Goal: Task Accomplishment & Management: Manage account settings

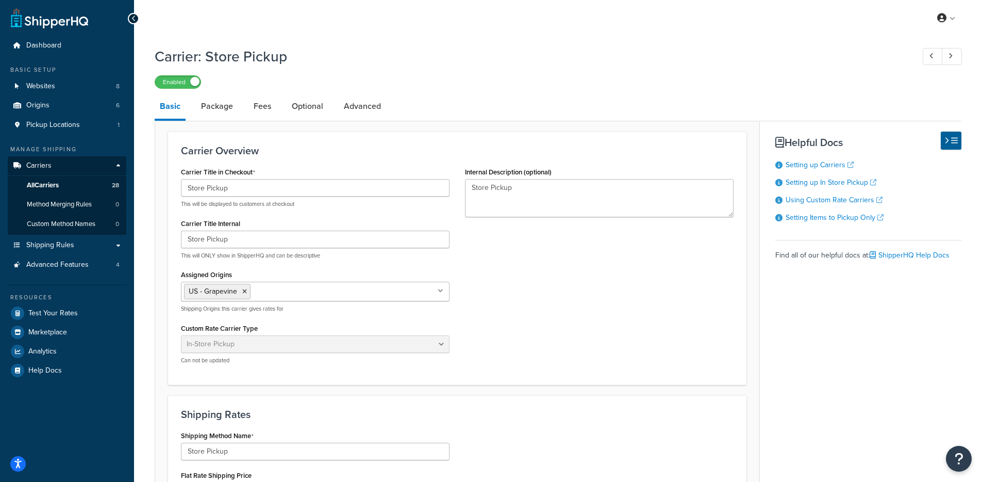
select select "pickup"
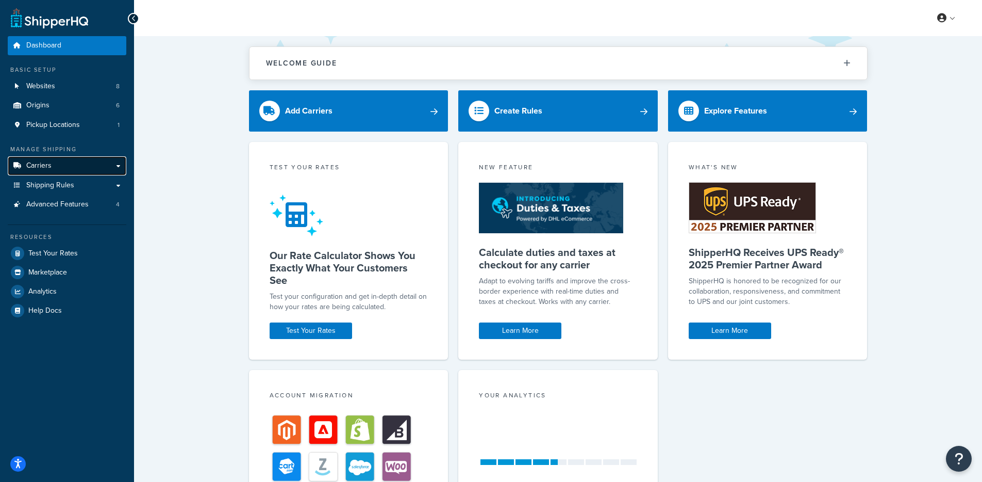
click at [108, 160] on link "Carriers" at bounding box center [67, 165] width 119 height 19
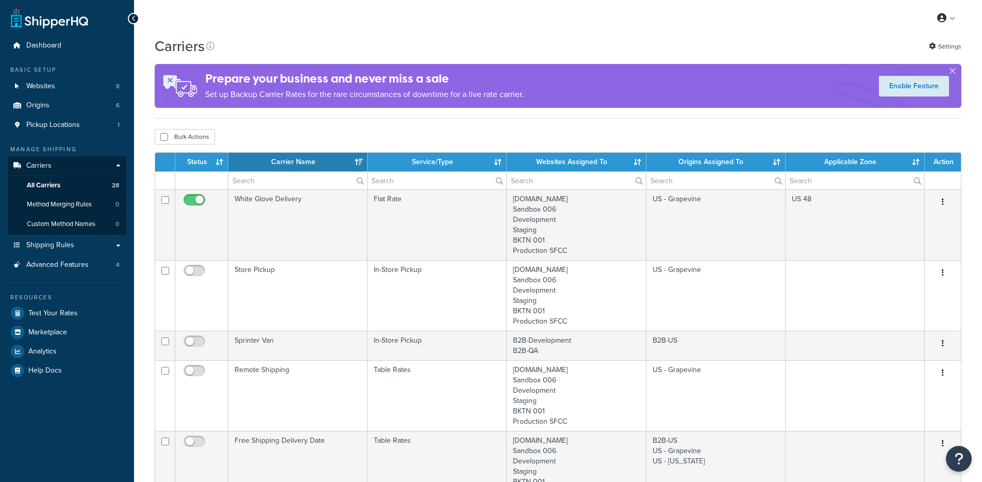
select select "15"
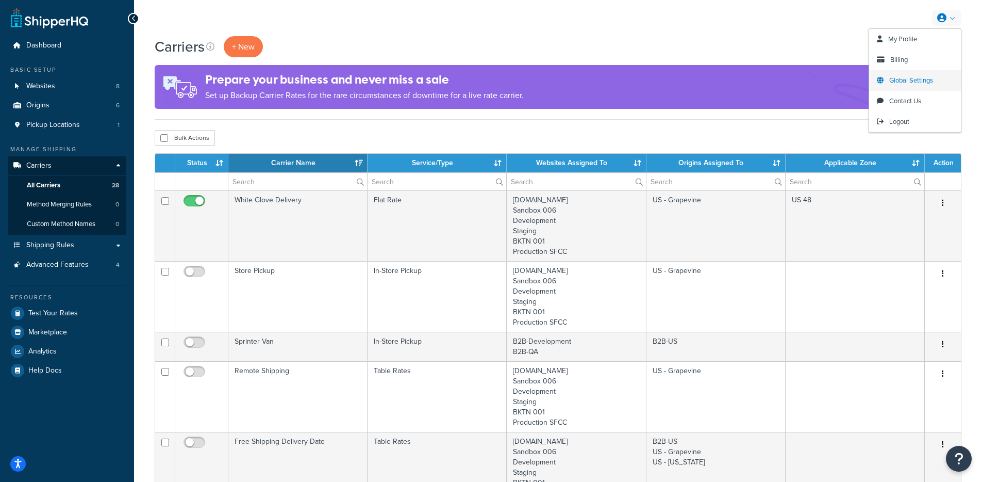
click at [920, 84] on span "Global Settings" at bounding box center [911, 80] width 44 height 10
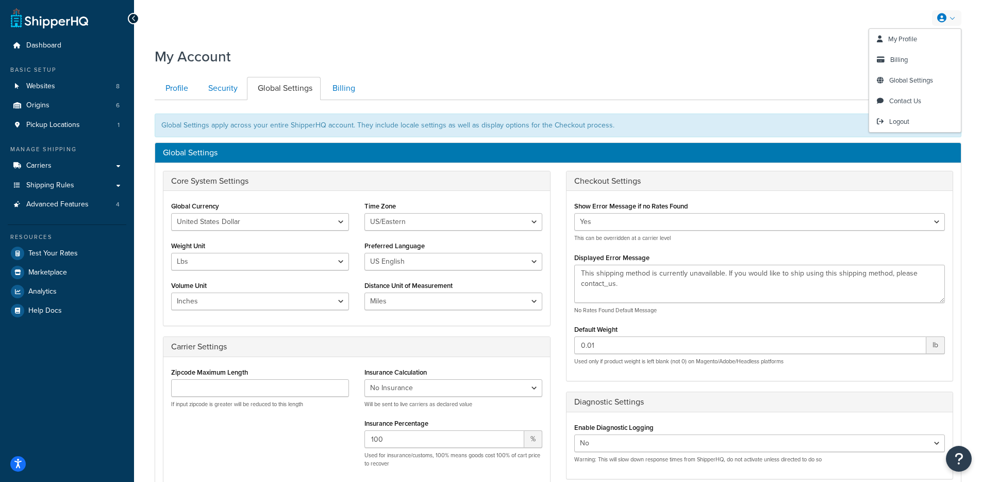
click at [958, 17] on link at bounding box center [946, 17] width 29 height 15
click at [933, 84] on span "Global Settings" at bounding box center [911, 80] width 44 height 10
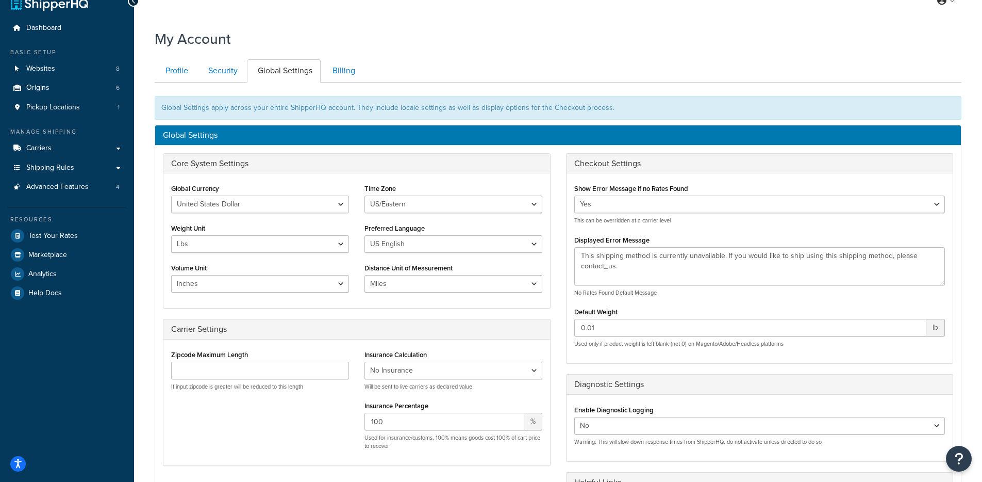
scroll to position [85, 0]
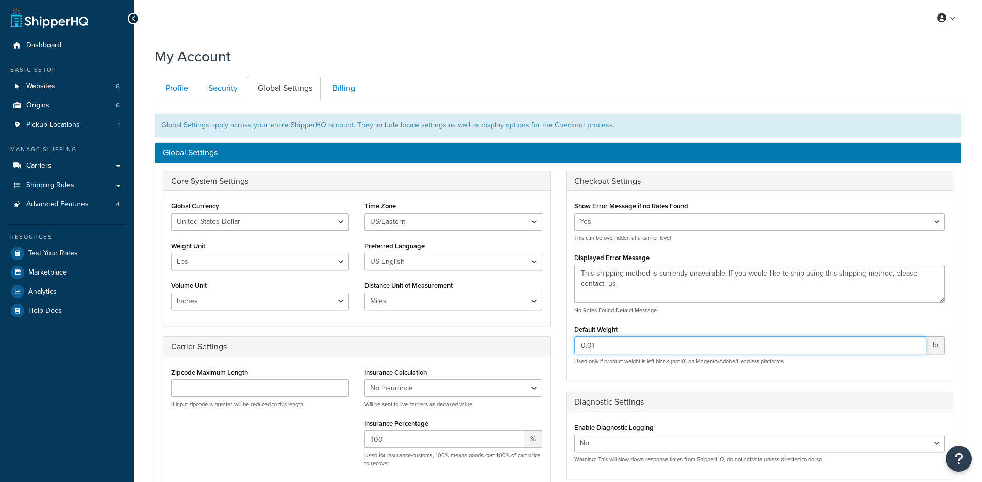
click at [637, 352] on input "0.01" at bounding box center [750, 345] width 353 height 18
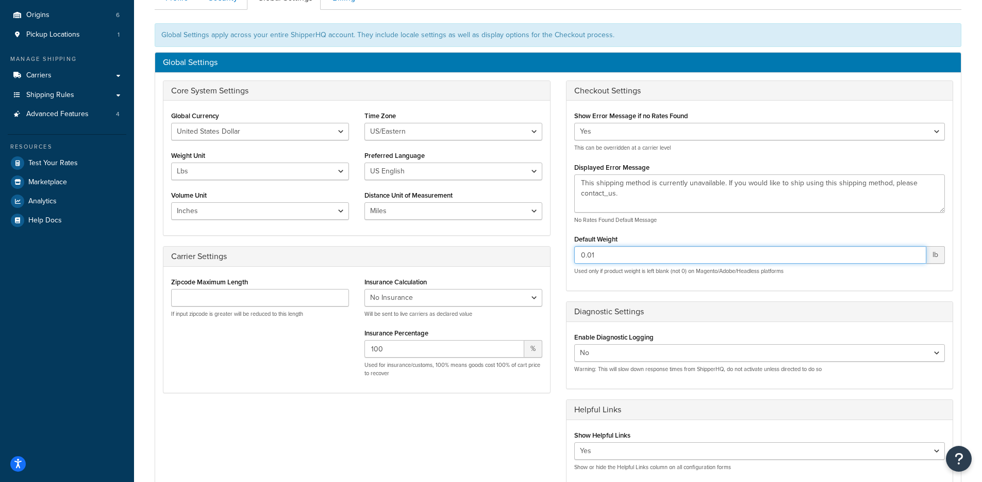
scroll to position [91, 0]
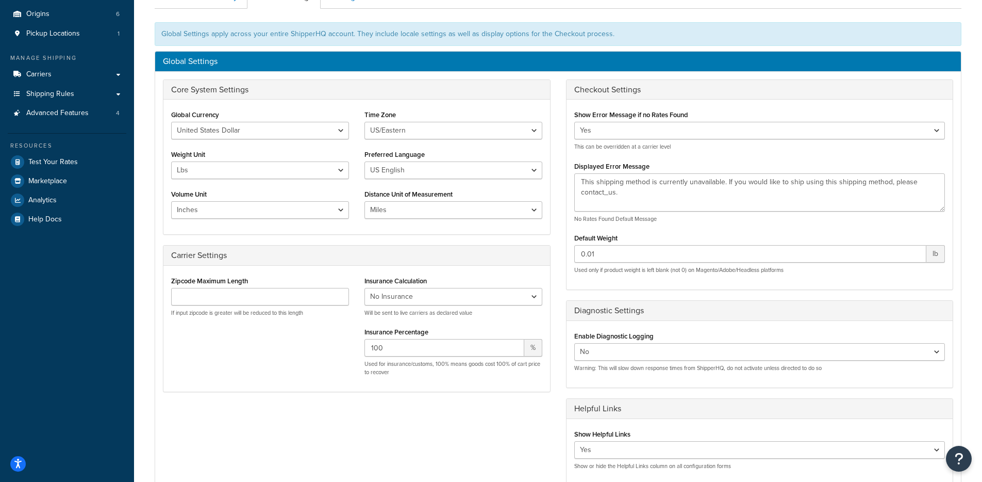
click at [629, 366] on p "Warning: This will slow down response times from ShipperHQ, do not activate unl…" at bounding box center [759, 368] width 371 height 8
click at [629, 362] on div "Yes No Warning: This will slow down response times from ShipperHQ, do not activ…" at bounding box center [759, 357] width 371 height 29
click at [627, 352] on select "Yes No" at bounding box center [759, 352] width 371 height 18
select select "true"
click at [574, 343] on select "Yes No" at bounding box center [759, 352] width 371 height 18
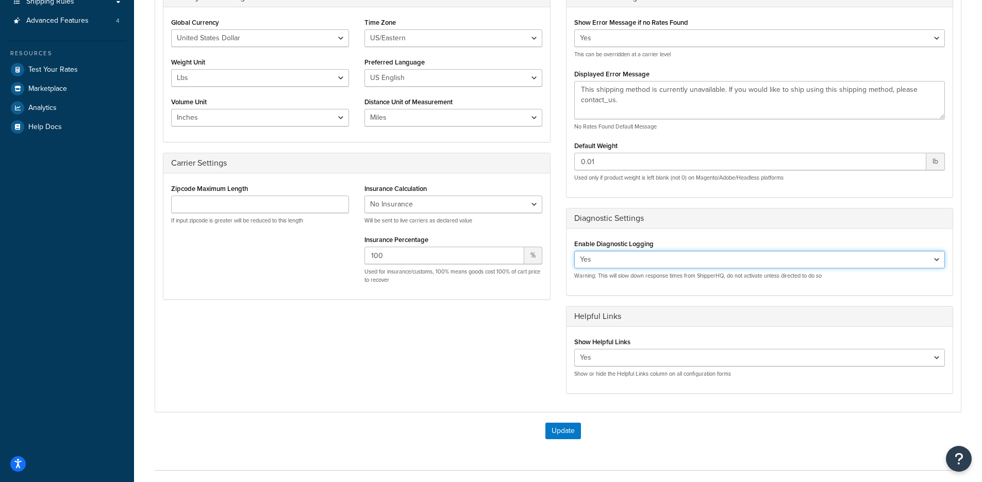
scroll to position [259, 0]
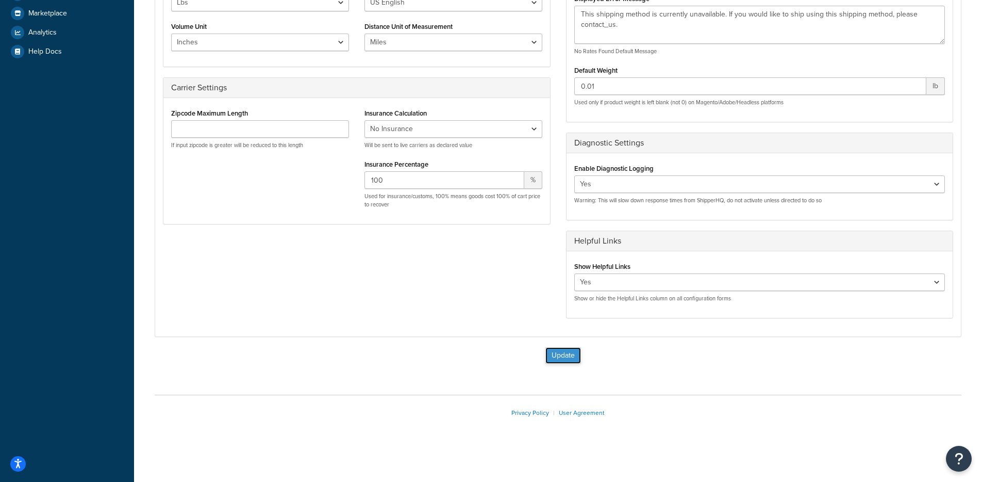
click at [550, 357] on button "Update" at bounding box center [564, 355] width 36 height 17
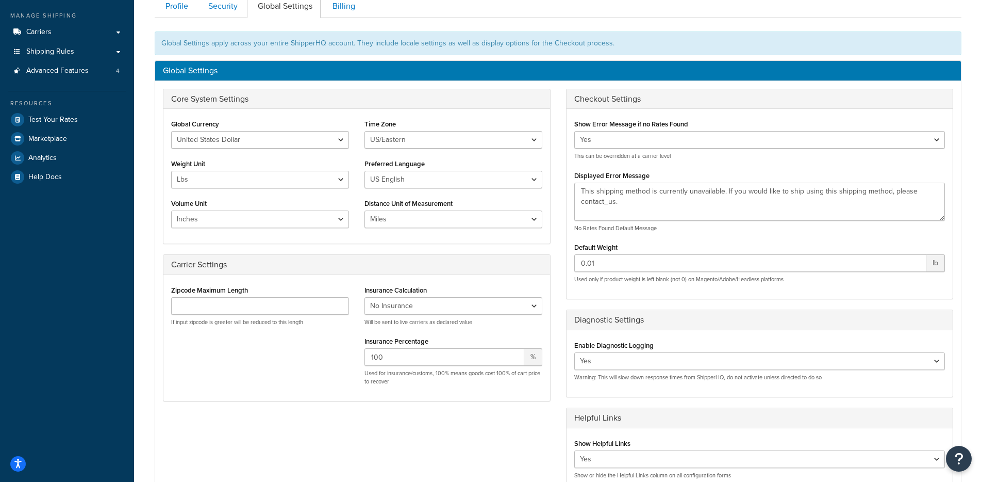
scroll to position [211, 0]
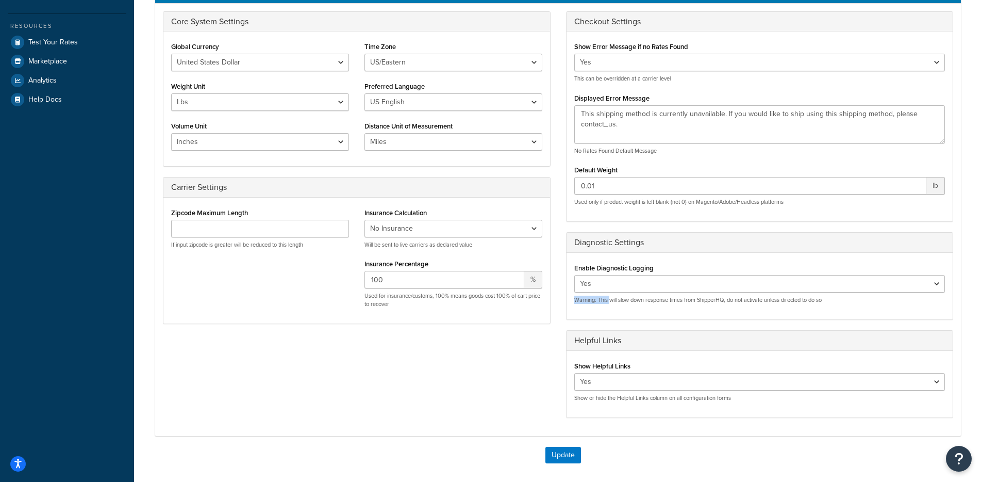
drag, startPoint x: 611, startPoint y: 299, endPoint x: 758, endPoint y: 295, distance: 148.0
click at [756, 296] on p "Warning: This will slow down response times from ShipperHQ, do not activate unl…" at bounding box center [759, 300] width 371 height 8
click at [726, 287] on select "Yes No" at bounding box center [759, 284] width 371 height 18
select select "false"
click at [574, 275] on select "Yes No" at bounding box center [759, 284] width 371 height 18
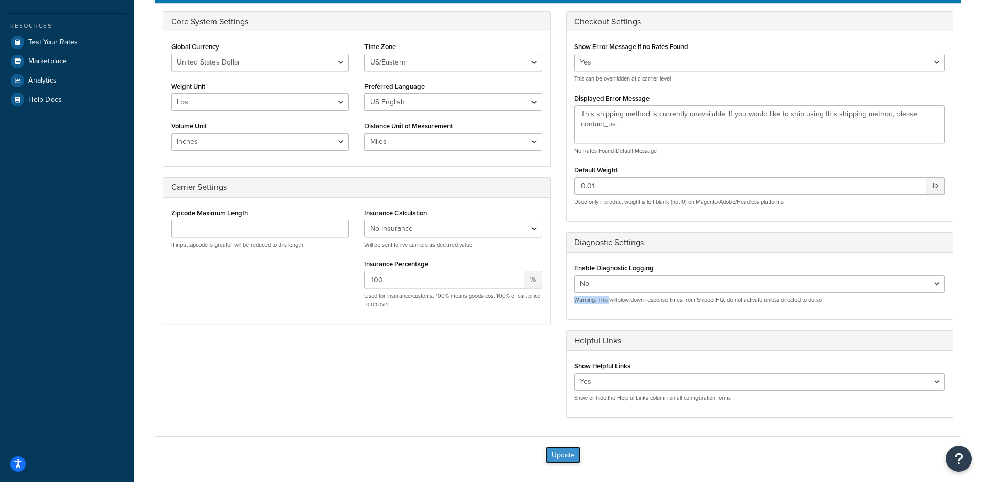
click at [553, 452] on button "Update" at bounding box center [564, 455] width 36 height 17
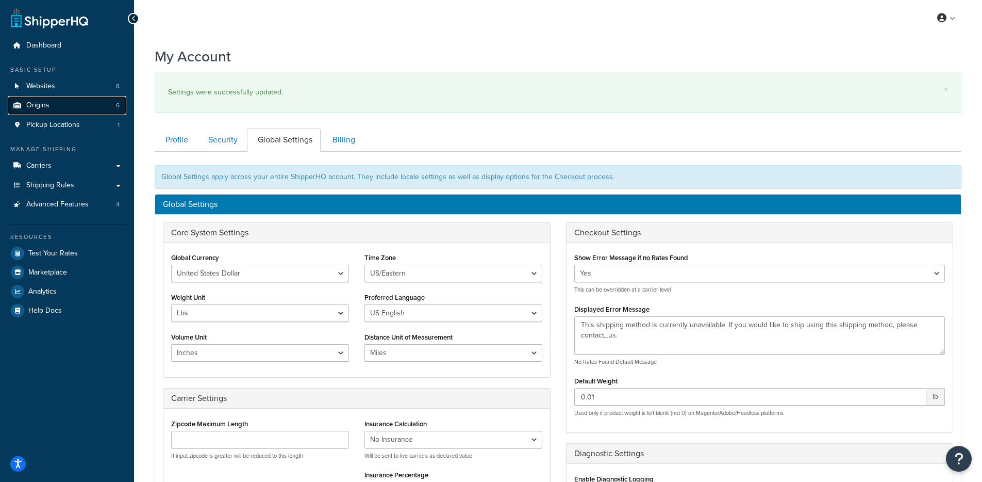
click at [91, 103] on link "Origins 6" at bounding box center [67, 105] width 119 height 19
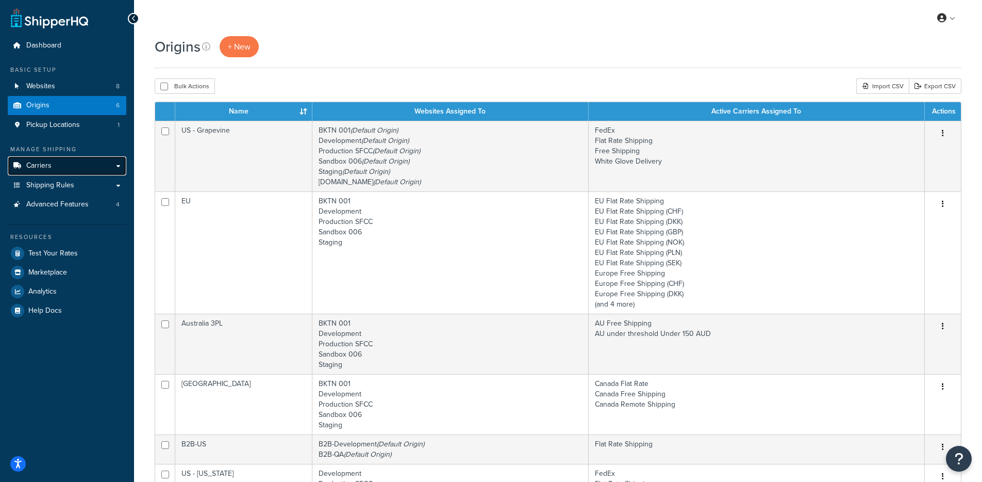
click at [102, 166] on link "Carriers" at bounding box center [67, 165] width 119 height 19
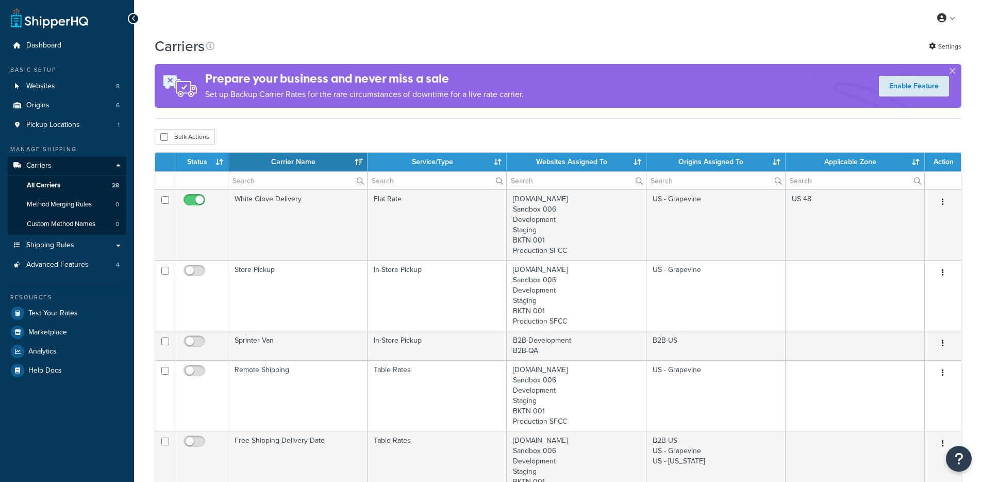
select select "15"
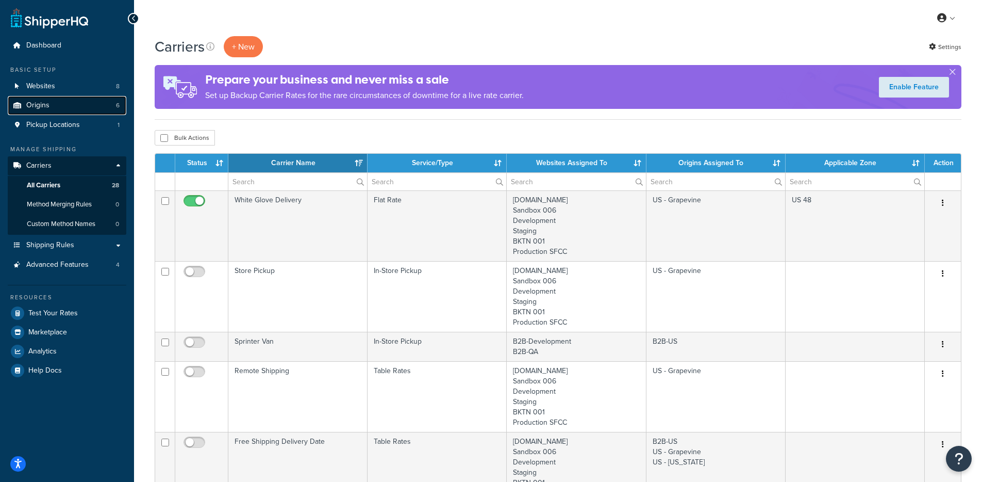
click at [89, 103] on link "Origins 6" at bounding box center [67, 105] width 119 height 19
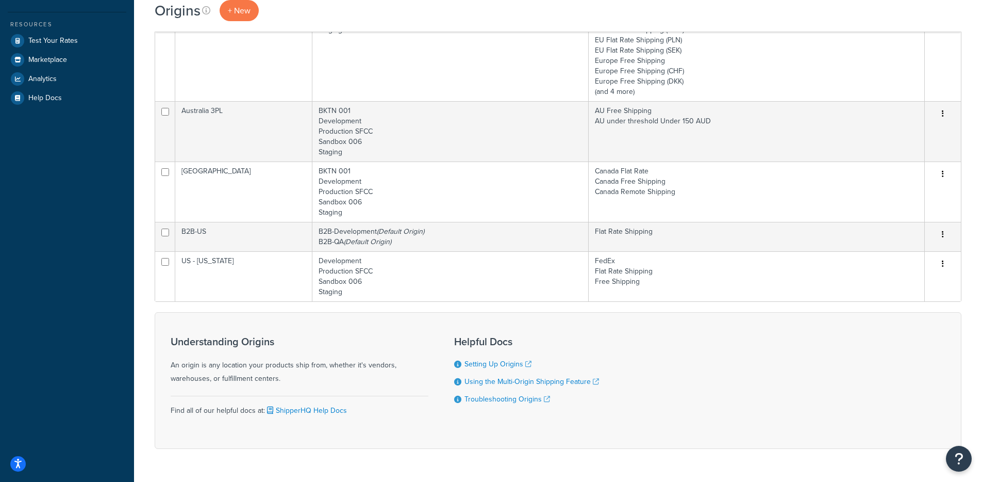
scroll to position [60, 0]
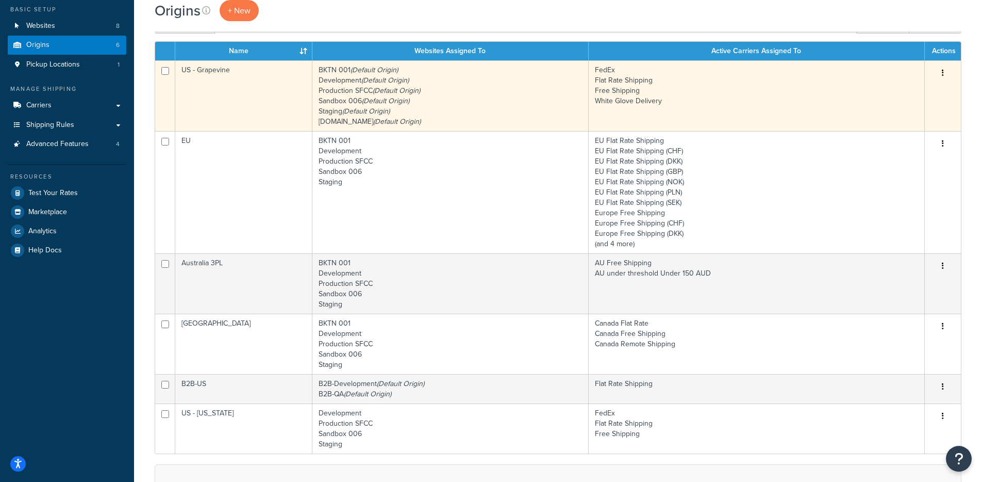
click at [265, 90] on td "US - Grapevine" at bounding box center [243, 95] width 137 height 71
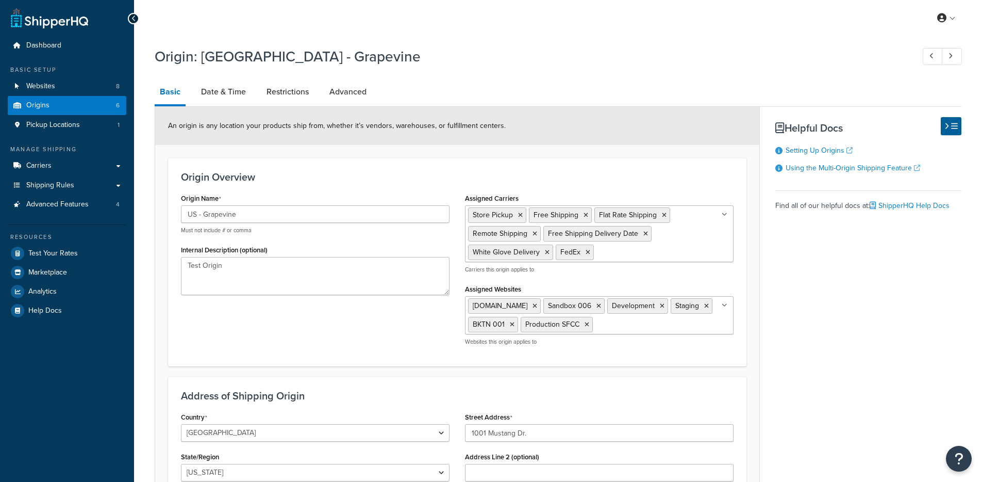
select select "43"
click at [70, 107] on link "Origins 6" at bounding box center [67, 105] width 119 height 19
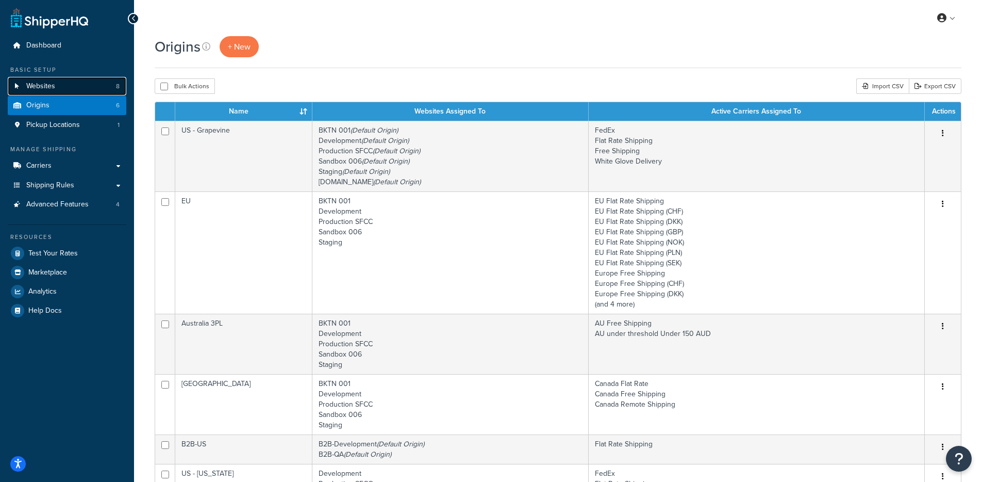
click at [92, 90] on link "Websites 8" at bounding box center [67, 86] width 119 height 19
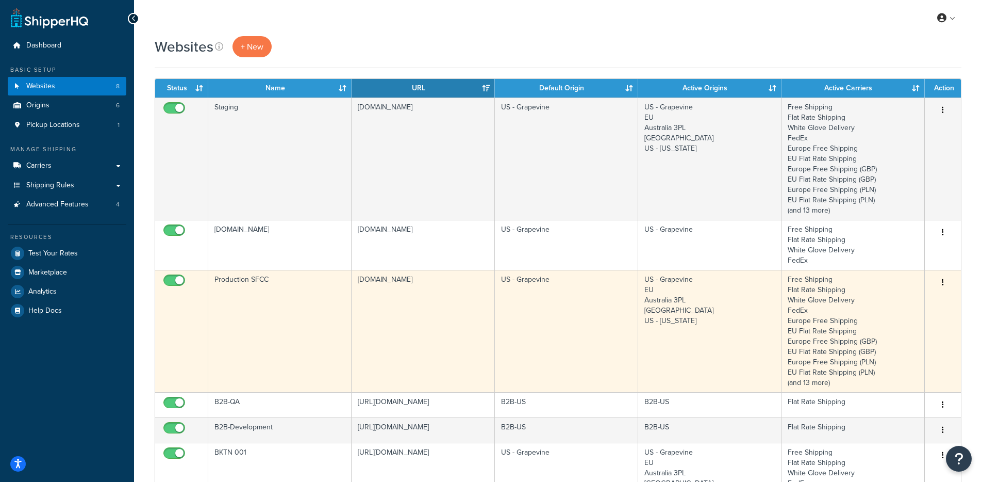
scroll to position [92, 0]
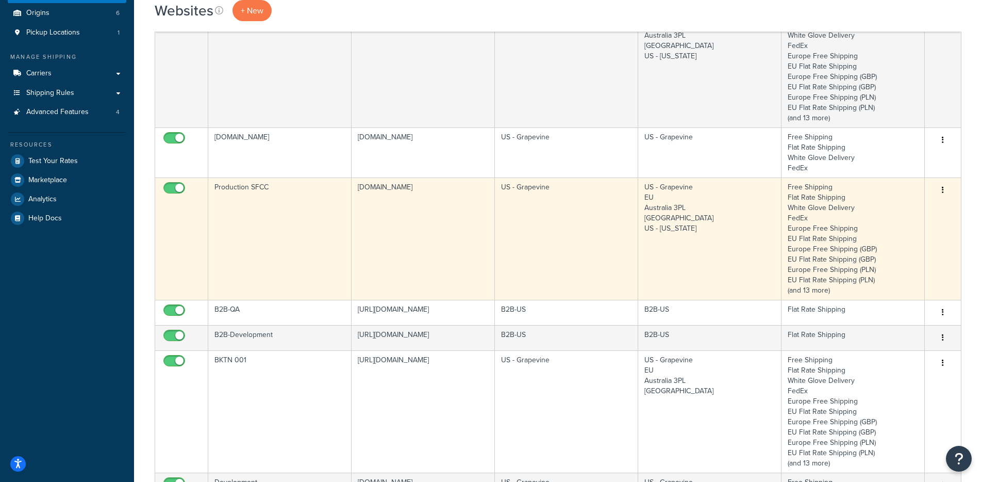
click at [386, 238] on td "[DOMAIN_NAME]" at bounding box center [423, 238] width 143 height 122
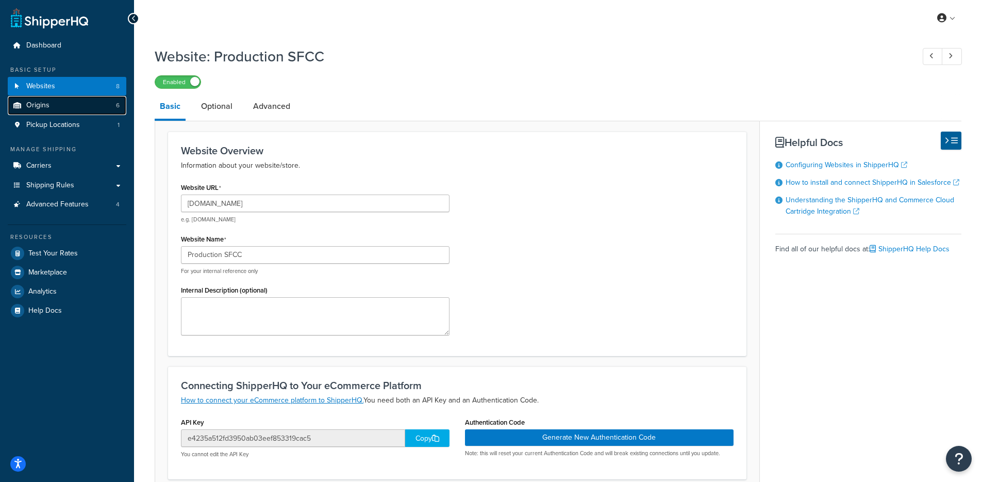
click at [54, 111] on link "Origins 6" at bounding box center [67, 105] width 119 height 19
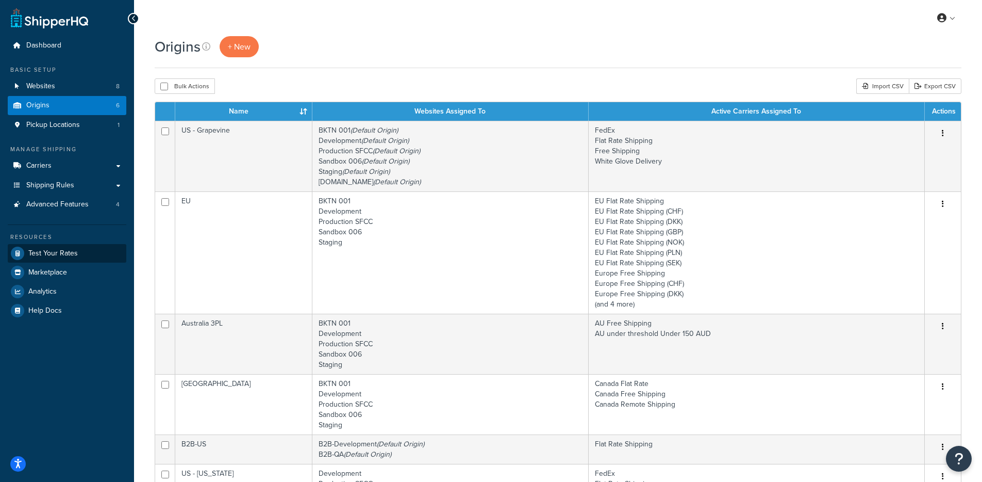
click at [76, 243] on div "Resources Test Your Rates Marketplace Analytics Help Docs" at bounding box center [67, 271] width 119 height 95
click at [75, 250] on span "Test Your Rates" at bounding box center [53, 253] width 50 height 9
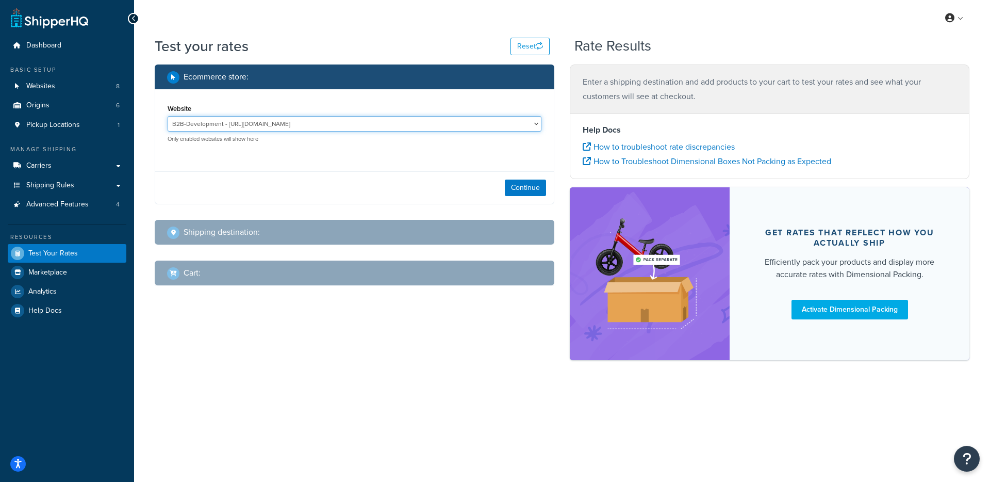
click at [308, 127] on select "B2B-Development - [URL][DOMAIN_NAME] B2B-QA - [URL][DOMAIN_NAME] BKTN 001 - [UR…" at bounding box center [355, 123] width 374 height 15
select select "e4235a512fd3950ab03eef853319cac5"
click at [168, 116] on select "B2B-Development - [URL][DOMAIN_NAME] B2B-QA - [URL][DOMAIN_NAME] BKTN 001 - [UR…" at bounding box center [355, 123] width 374 height 15
click at [542, 191] on button "Continue" at bounding box center [525, 187] width 41 height 17
select select "TX"
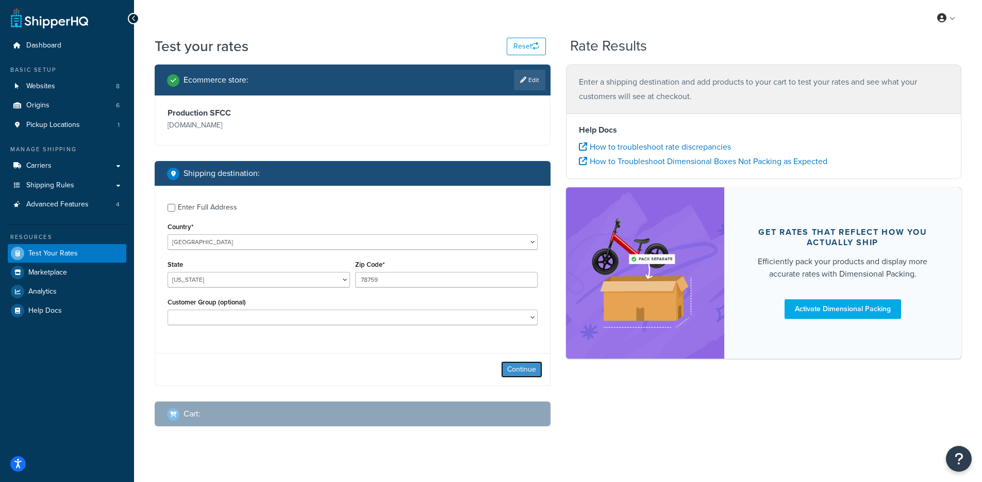
click at [530, 374] on button "Continue" at bounding box center [521, 369] width 41 height 17
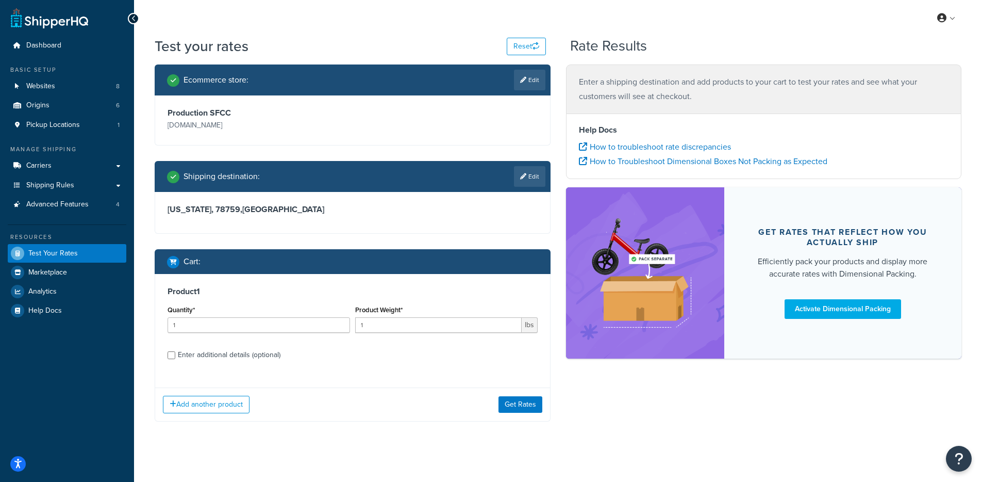
click at [221, 358] on div "Enter additional details (optional)" at bounding box center [229, 355] width 103 height 14
click at [175, 358] on input "Enter additional details (optional)" at bounding box center [172, 355] width 8 height 8
checkbox input "true"
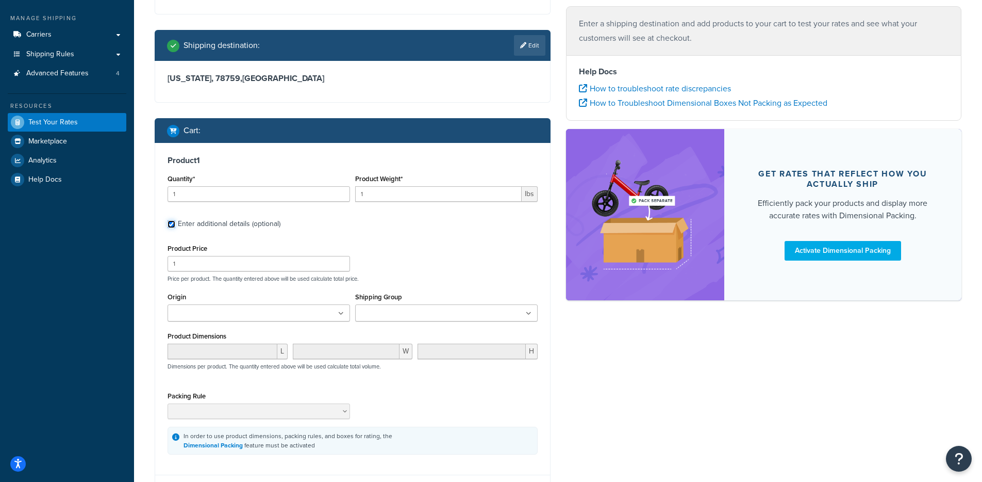
scroll to position [131, 0]
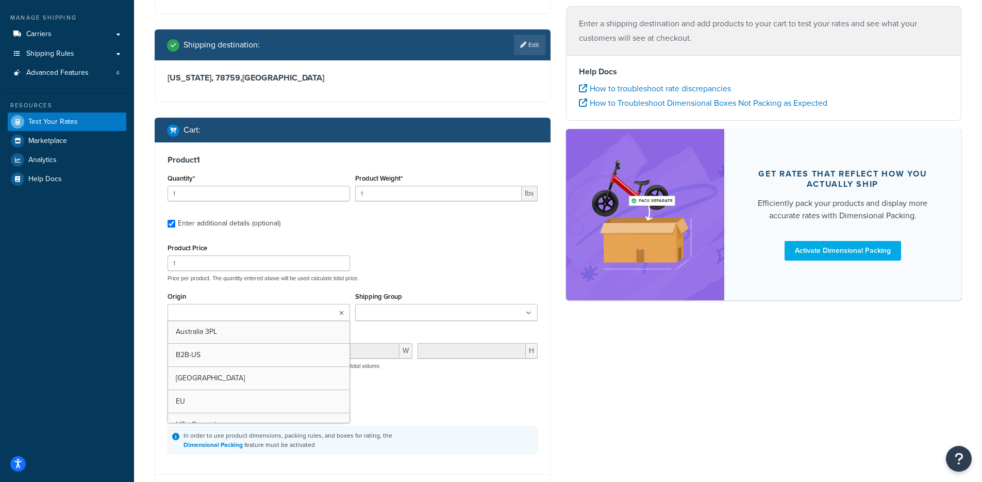
drag, startPoint x: 255, startPoint y: 304, endPoint x: 259, endPoint y: 307, distance: 5.6
click at [255, 304] on ul at bounding box center [259, 312] width 183 height 17
click at [695, 385] on div "Ecommerce store : Edit Production SFCC production-na01-solobrands.demandware.ne…" at bounding box center [558, 228] width 822 height 590
click at [301, 312] on ul at bounding box center [259, 312] width 183 height 17
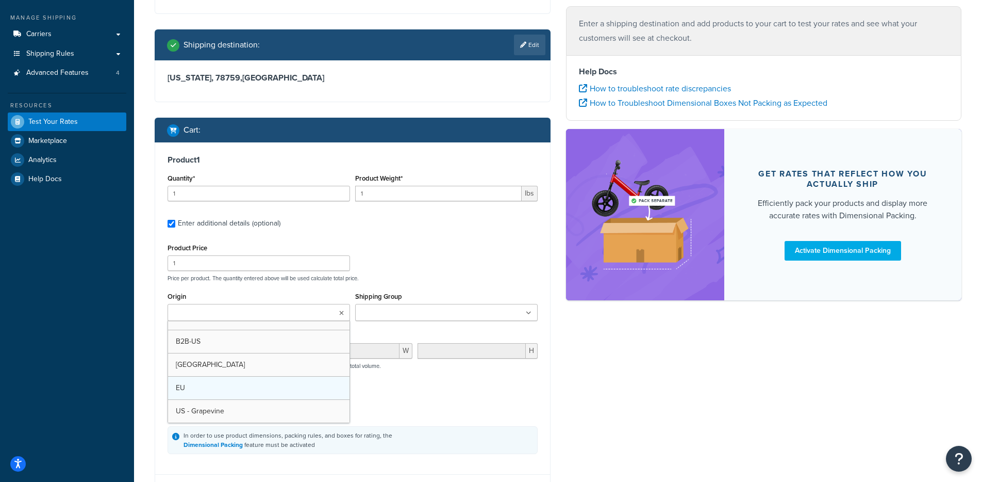
scroll to position [37, 0]
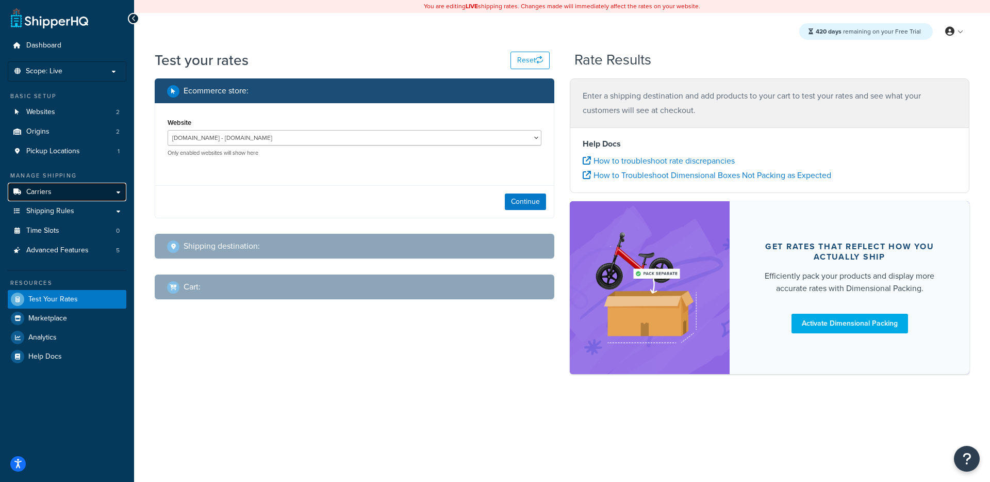
click at [43, 190] on span "Carriers" at bounding box center [38, 192] width 25 height 9
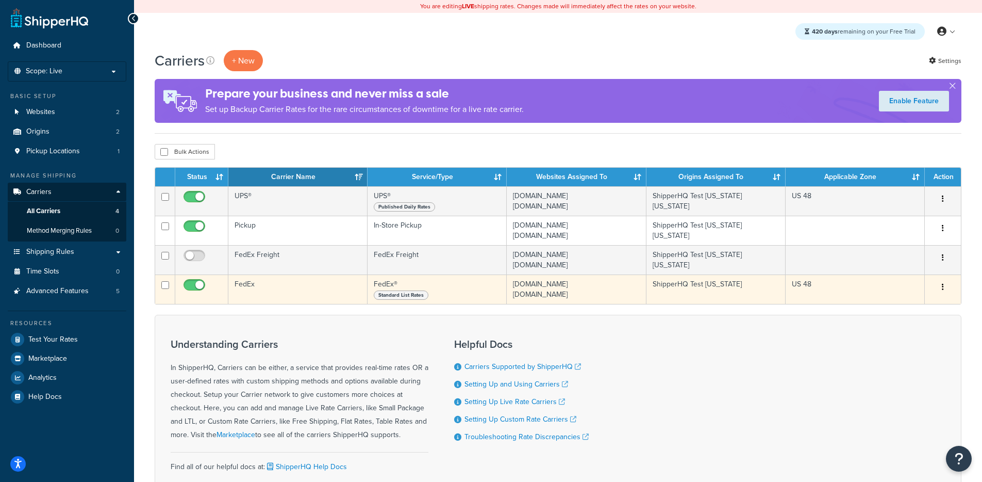
click at [192, 284] on input "checkbox" at bounding box center [196, 287] width 28 height 13
checkbox input "false"
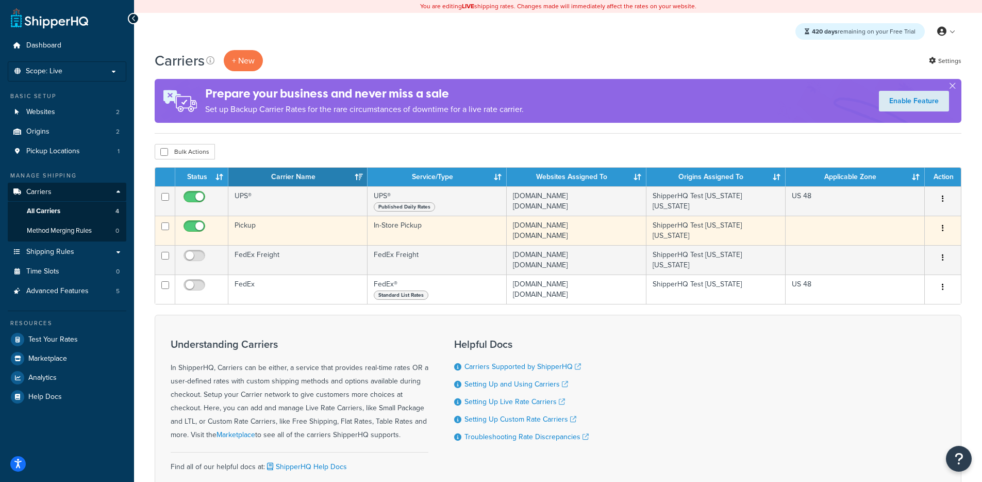
click at [189, 228] on input "checkbox" at bounding box center [196, 228] width 28 height 13
checkbox input "false"
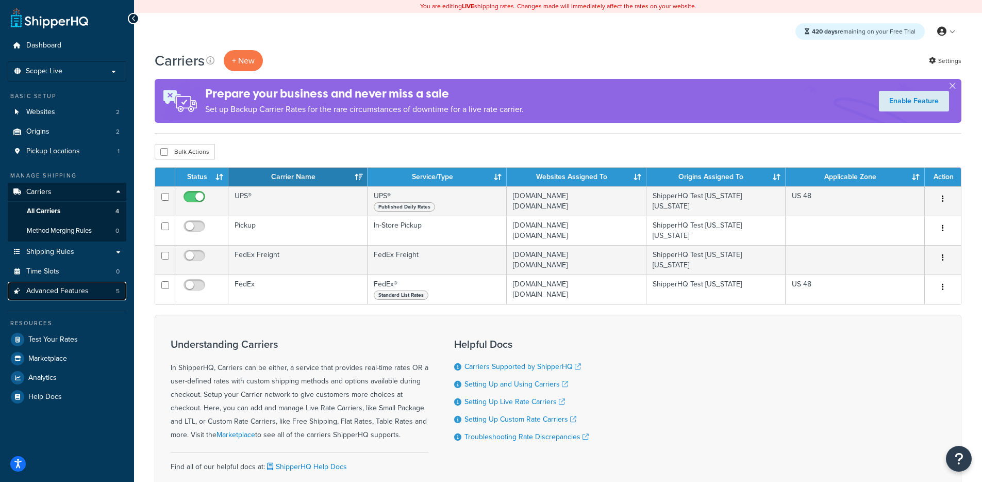
click at [57, 287] on span "Advanced Features" at bounding box center [57, 291] width 62 height 9
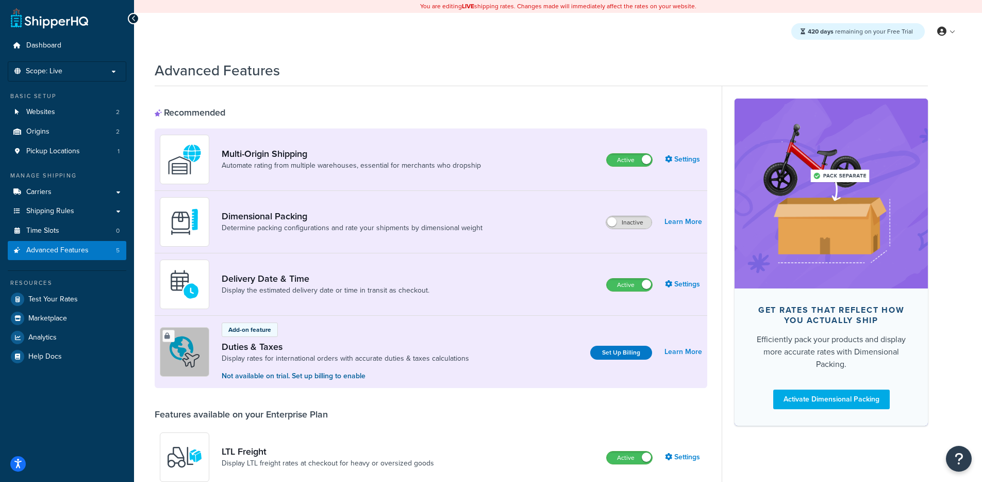
click at [613, 224] on span at bounding box center [611, 221] width 9 height 9
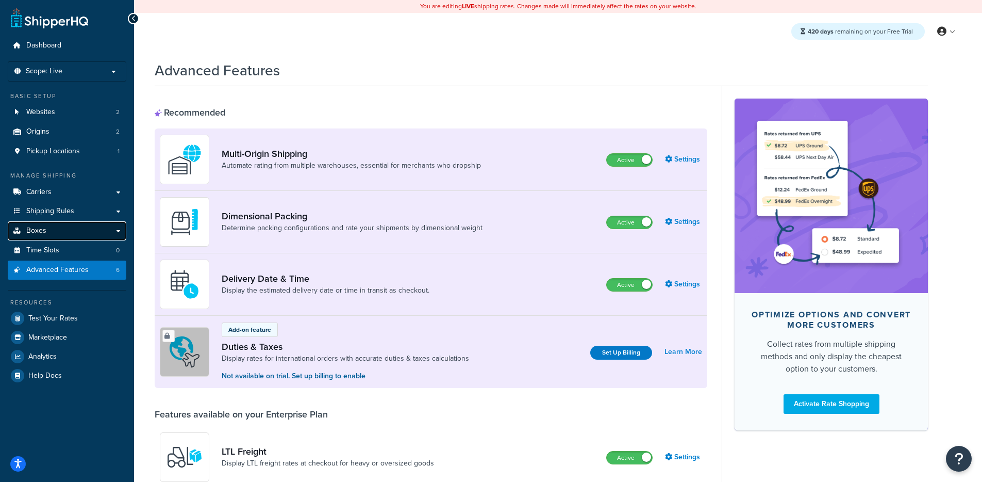
click at [51, 225] on link "Boxes" at bounding box center [67, 230] width 119 height 19
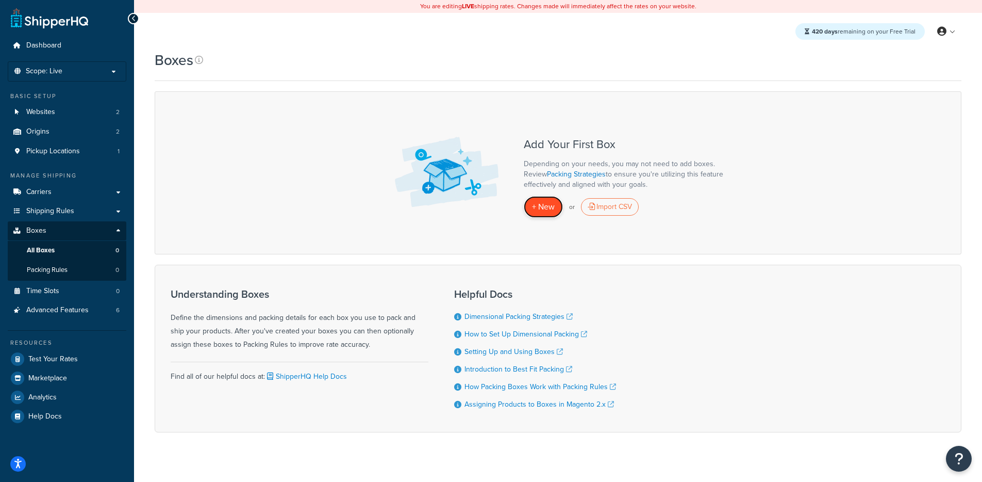
click at [536, 210] on span "+ New" at bounding box center [543, 207] width 23 height 12
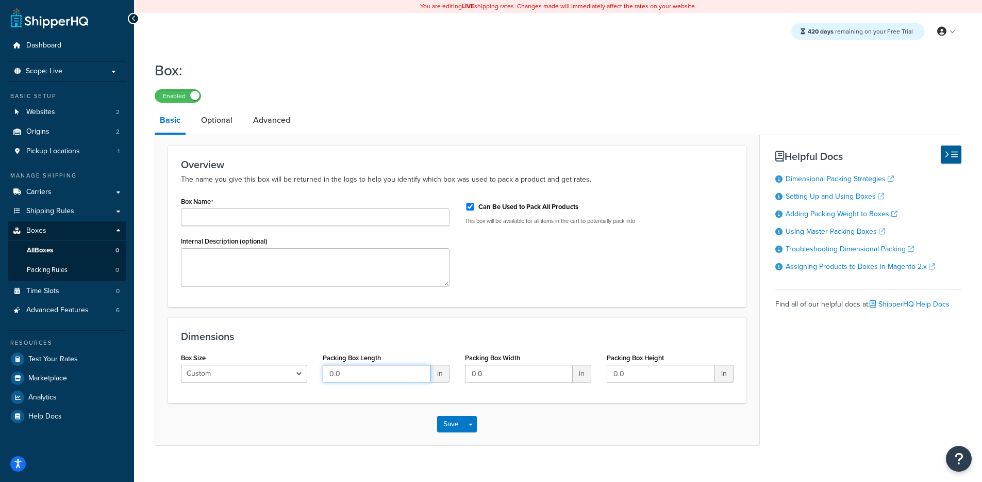
drag, startPoint x: 348, startPoint y: 381, endPoint x: 286, endPoint y: 374, distance: 62.2
click at [286, 374] on div "Box Size Custom USPS Small Flat Box USPS Medium Flat Box USPS Large Flat Box US…" at bounding box center [457, 370] width 568 height 40
type input "11"
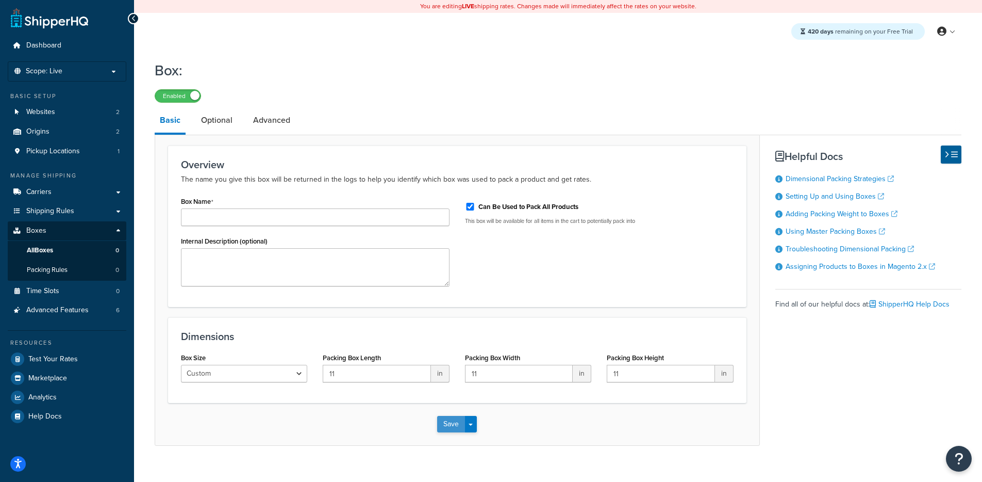
click at [446, 427] on button "Save" at bounding box center [451, 424] width 28 height 17
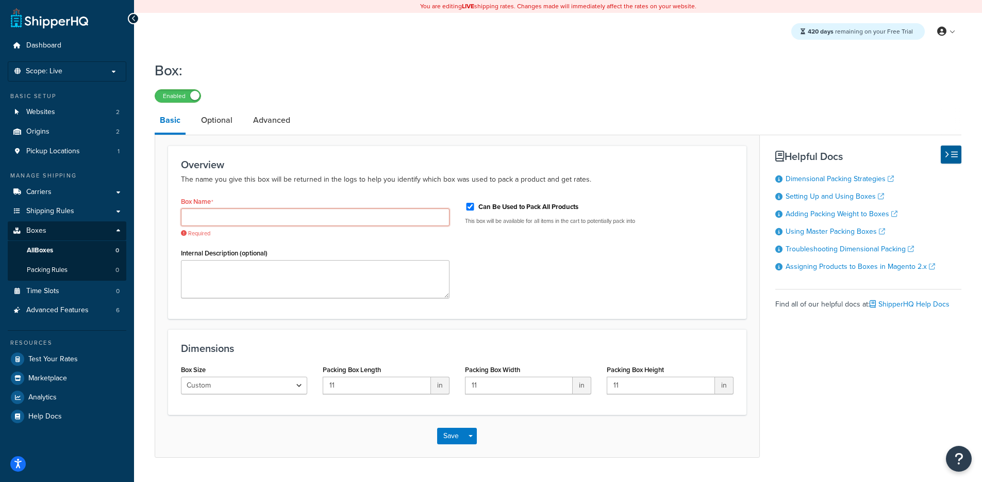
click at [290, 221] on input "Box Name" at bounding box center [315, 217] width 269 height 18
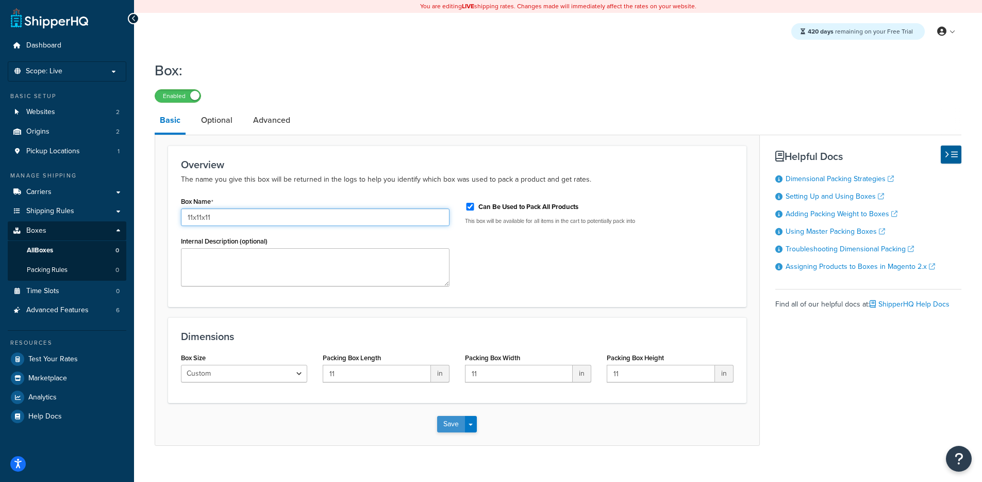
type input "11x11x11"
click at [454, 427] on button "Save" at bounding box center [451, 424] width 28 height 17
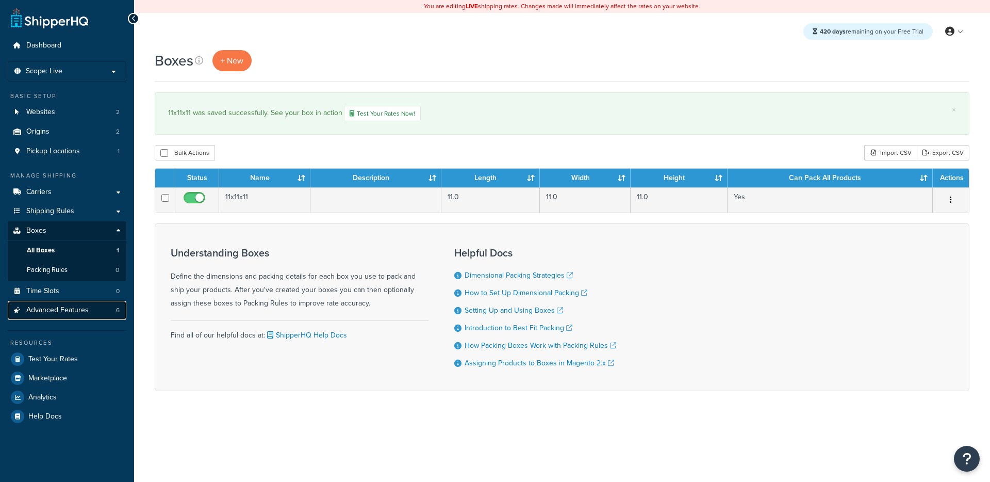
click at [97, 304] on link "Advanced Features 6" at bounding box center [67, 310] width 119 height 19
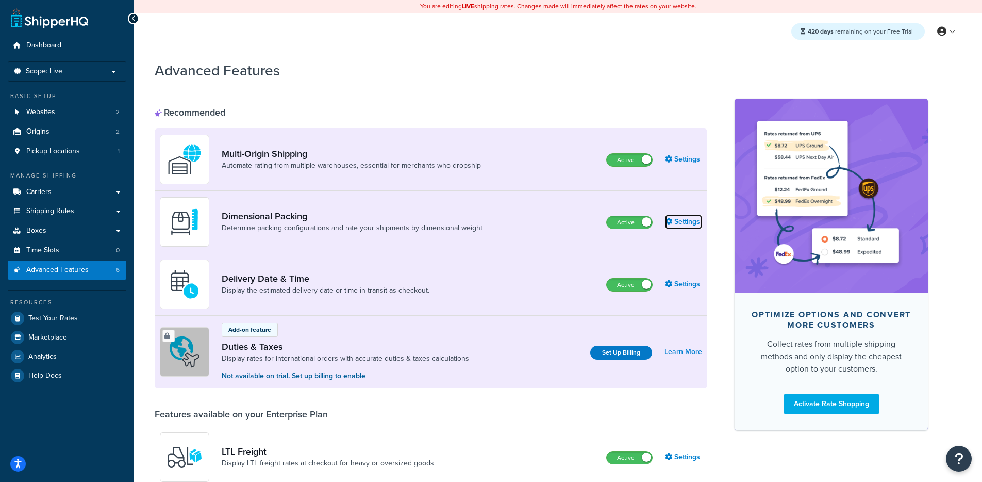
click at [680, 226] on link "Settings" at bounding box center [683, 222] width 37 height 14
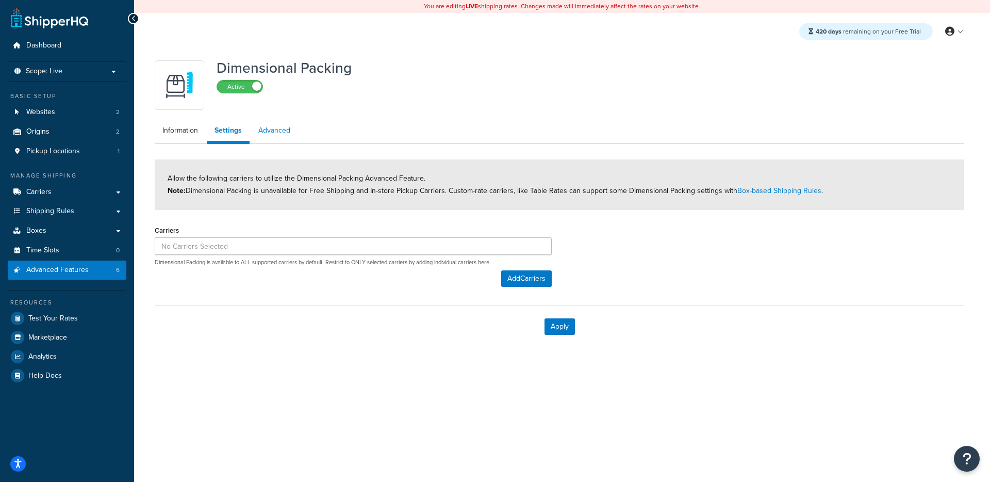
click at [277, 130] on link "Advanced" at bounding box center [274, 130] width 47 height 21
select select "false"
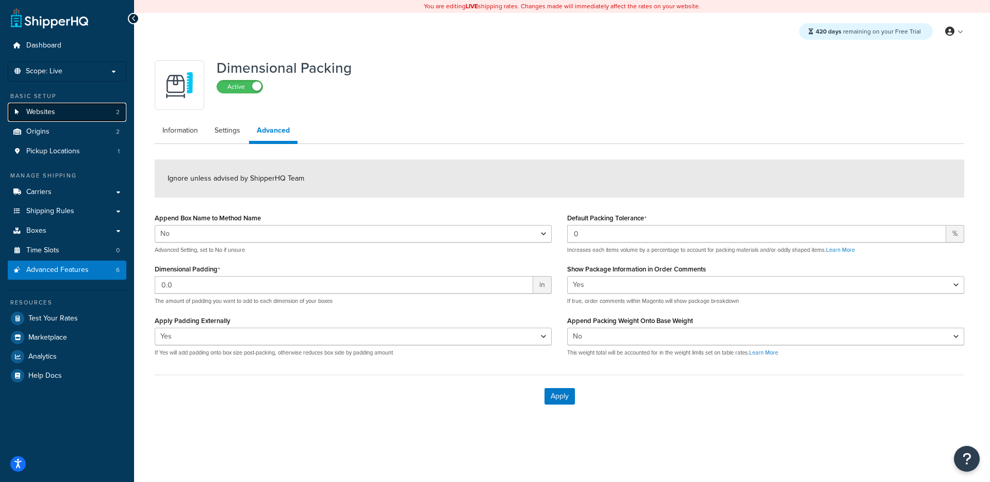
click at [46, 119] on link "Websites 2" at bounding box center [67, 112] width 119 height 19
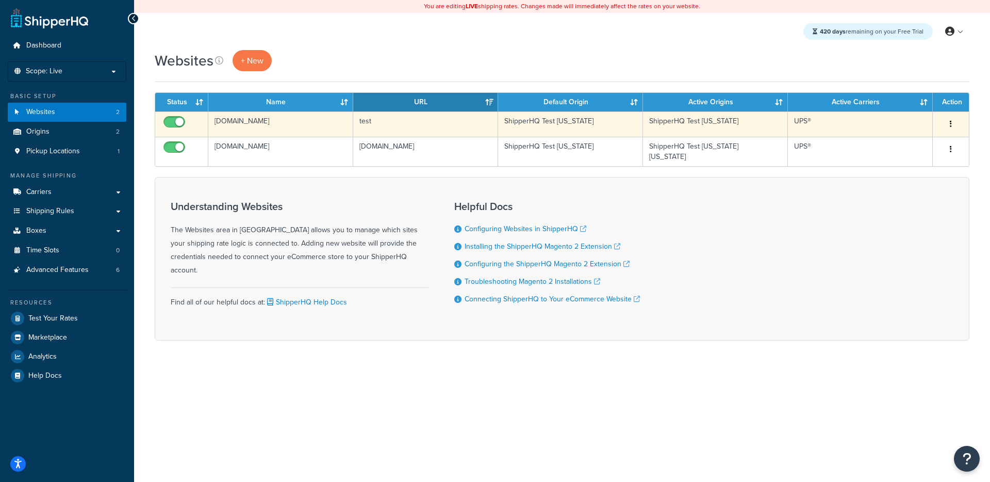
click at [328, 123] on td "[DOMAIN_NAME]" at bounding box center [280, 123] width 145 height 25
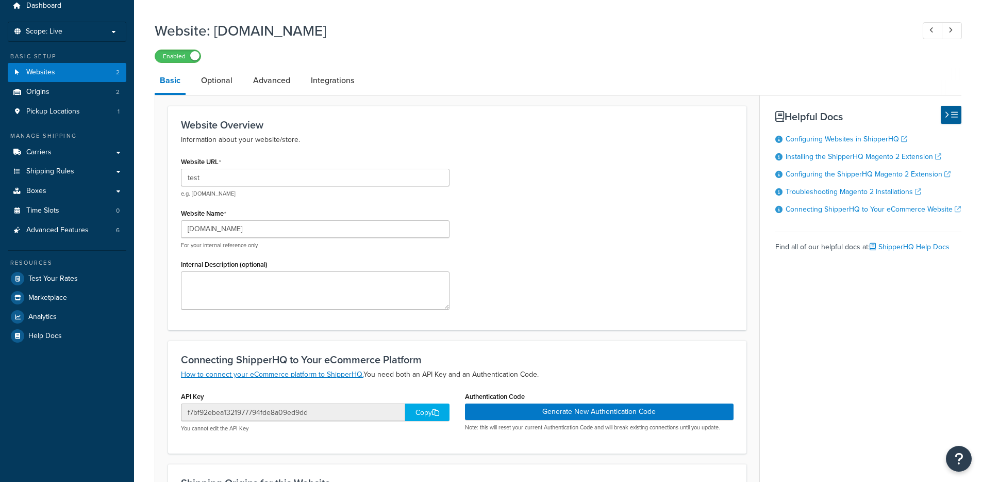
scroll to position [63, 0]
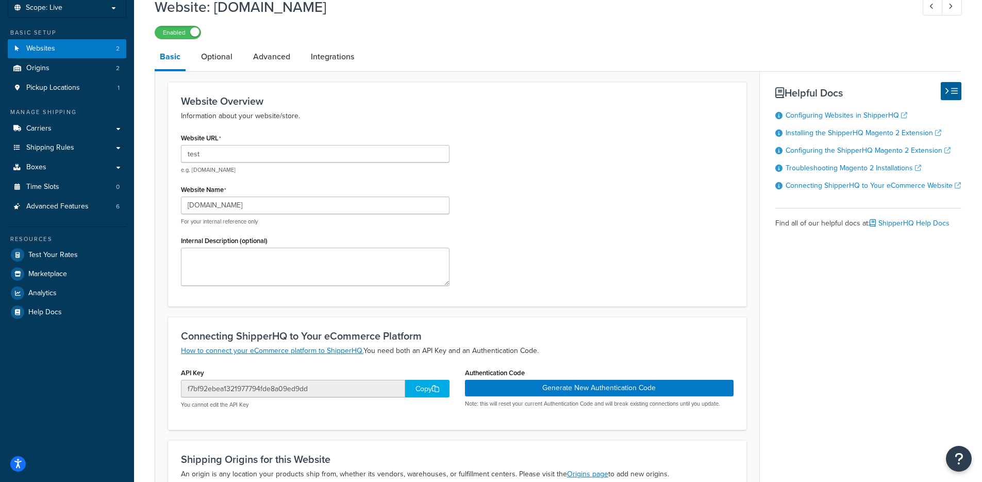
click at [417, 387] on div "Copy" at bounding box center [427, 389] width 44 height 18
click at [416, 389] on div "Copy" at bounding box center [427, 389] width 44 height 18
click at [240, 61] on li "Optional" at bounding box center [222, 56] width 52 height 25
click at [261, 60] on link "Advanced" at bounding box center [271, 56] width 47 height 25
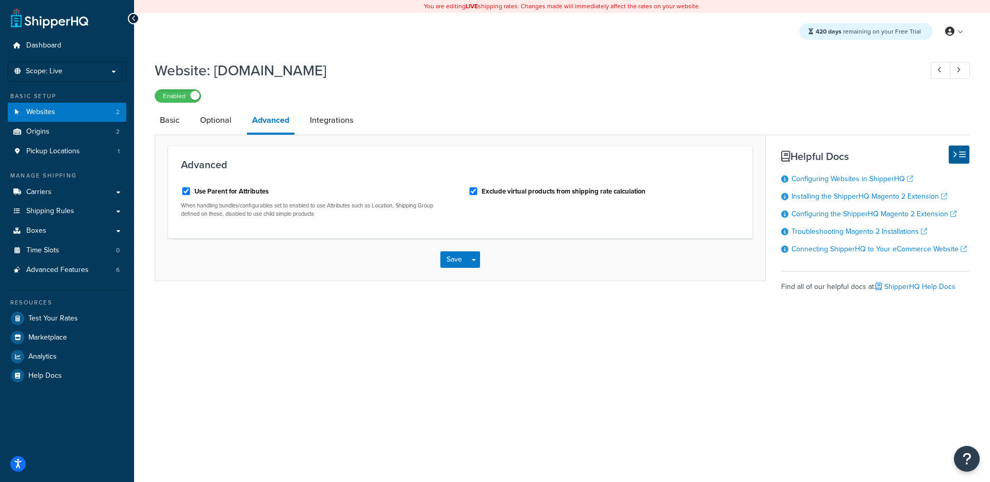
click at [338, 291] on div "Basic Optional Advanced Integrations Advanced Use Parent for Attributes When ha…" at bounding box center [562, 212] width 815 height 209
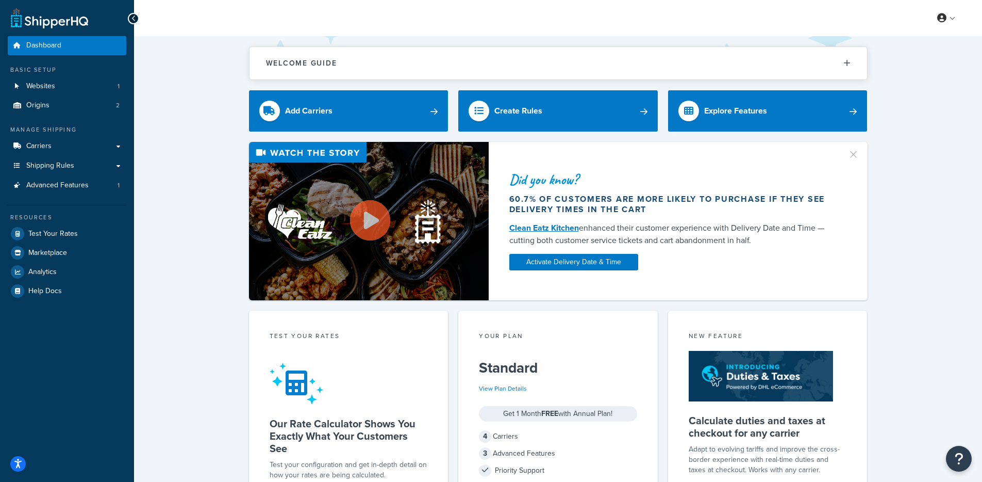
click at [185, 265] on div "Did you know? 60.7% of customers are more likely to purchase if they see delive…" at bounding box center [558, 221] width 807 height 158
click at [33, 86] on span "Websites" at bounding box center [40, 86] width 29 height 9
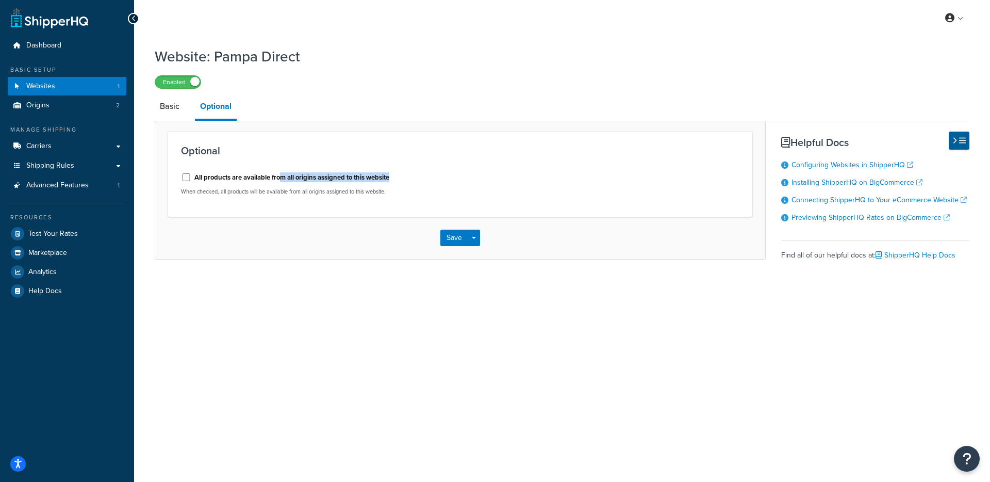
drag, startPoint x: 371, startPoint y: 181, endPoint x: 411, endPoint y: 185, distance: 40.4
click at [423, 180] on div "All products are available from all origins assigned to this website" at bounding box center [317, 176] width 272 height 15
click at [250, 275] on div "Basic Optional Optional All products are available from all origins assigned to…" at bounding box center [562, 190] width 815 height 192
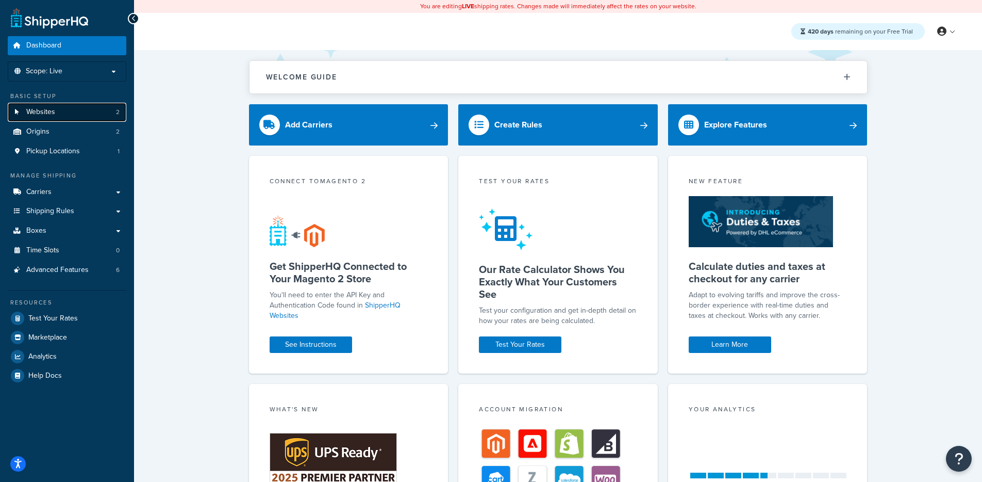
click at [63, 115] on link "Websites 2" at bounding box center [67, 112] width 119 height 19
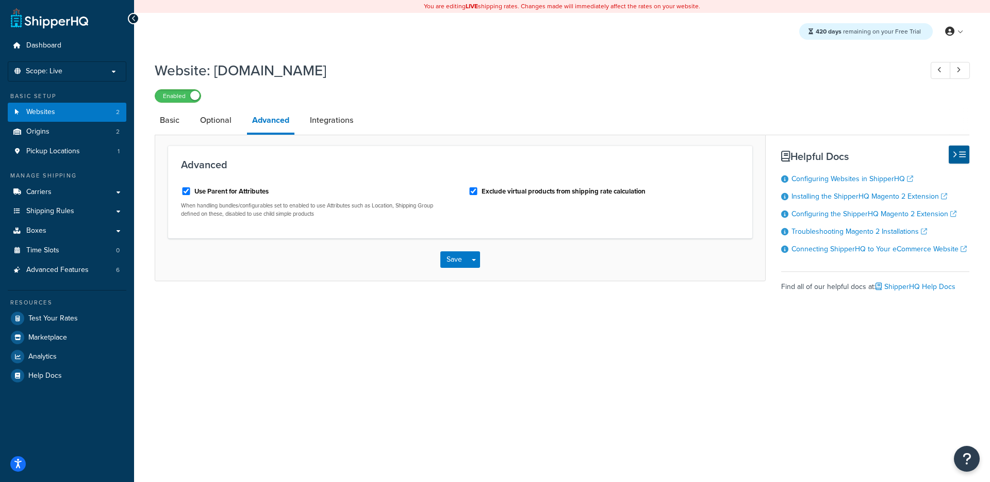
click at [211, 196] on label "Use Parent for Attributes" at bounding box center [231, 191] width 74 height 9
click at [191, 195] on input "Use Parent for Attributes" at bounding box center [186, 191] width 10 height 8
checkbox input "false"
click at [451, 263] on button "Save" at bounding box center [454, 259] width 28 height 17
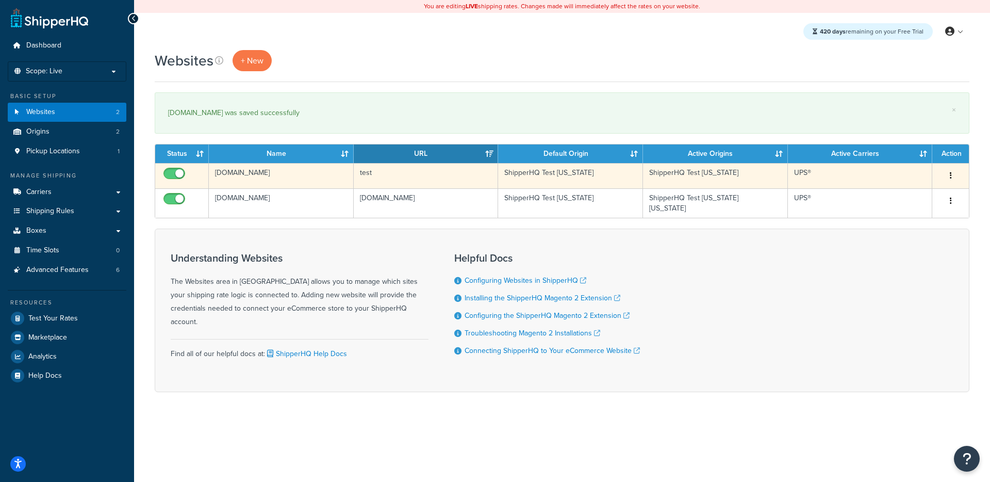
click at [278, 174] on td "[DOMAIN_NAME]" at bounding box center [281, 175] width 145 height 25
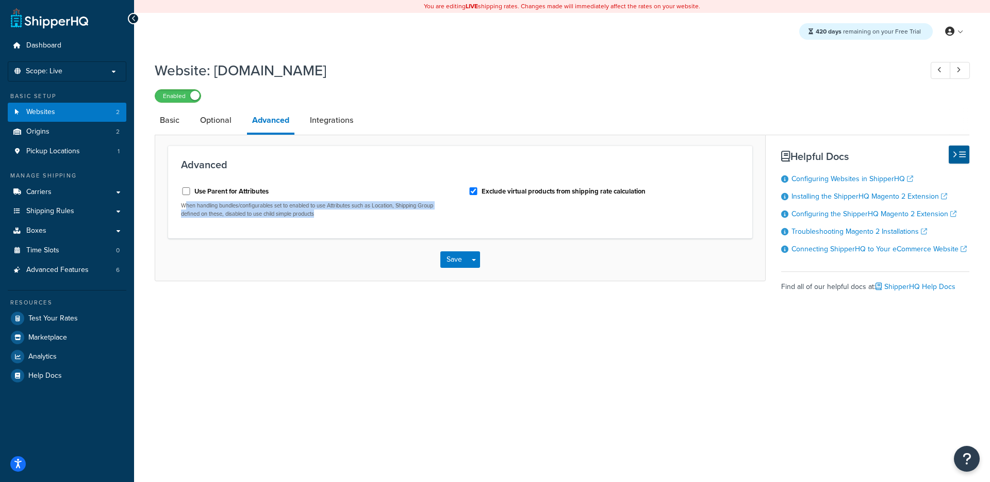
drag, startPoint x: 310, startPoint y: 210, endPoint x: 186, endPoint y: 211, distance: 124.3
click at [186, 210] on p "When handling bundles/configurables set to enabled to use Attributes such as Lo…" at bounding box center [317, 210] width 272 height 16
click at [282, 393] on div "You are editing LIVE shipping rates. Changes made will immediately affect the r…" at bounding box center [562, 241] width 856 height 482
drag, startPoint x: 315, startPoint y: 213, endPoint x: 194, endPoint y: 211, distance: 120.7
click at [194, 211] on p "When handling bundles/configurables set to enabled to use Attributes such as Lo…" at bounding box center [317, 210] width 272 height 16
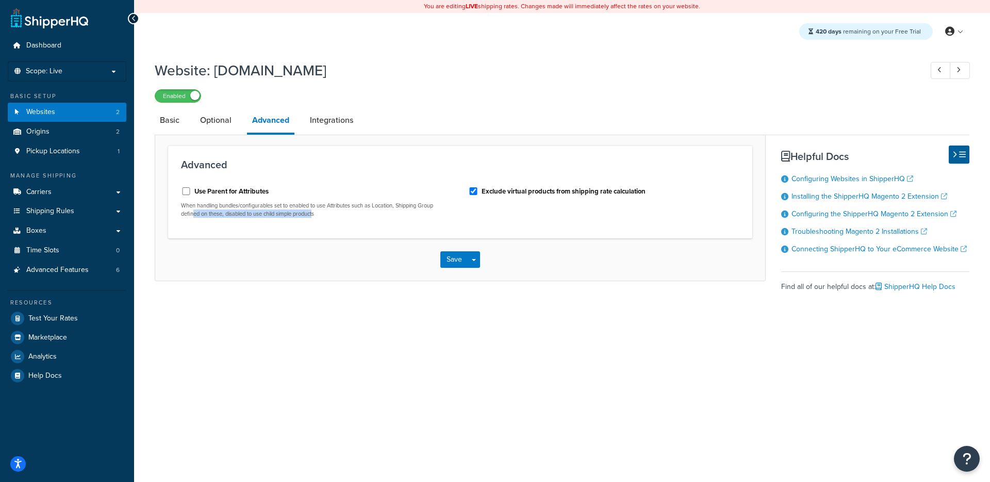
click at [194, 211] on p "When handling bundles/configurables set to enabled to use Attributes such as Lo…" at bounding box center [317, 210] width 272 height 16
click at [213, 189] on label "Use Parent for Attributes" at bounding box center [231, 191] width 74 height 9
click at [191, 189] on input "Use Parent for Attributes" at bounding box center [186, 191] width 10 height 8
click at [213, 190] on label "Use Parent for Attributes" at bounding box center [231, 191] width 74 height 9
click at [191, 190] on input "Use Parent for Attributes" at bounding box center [186, 191] width 10 height 8
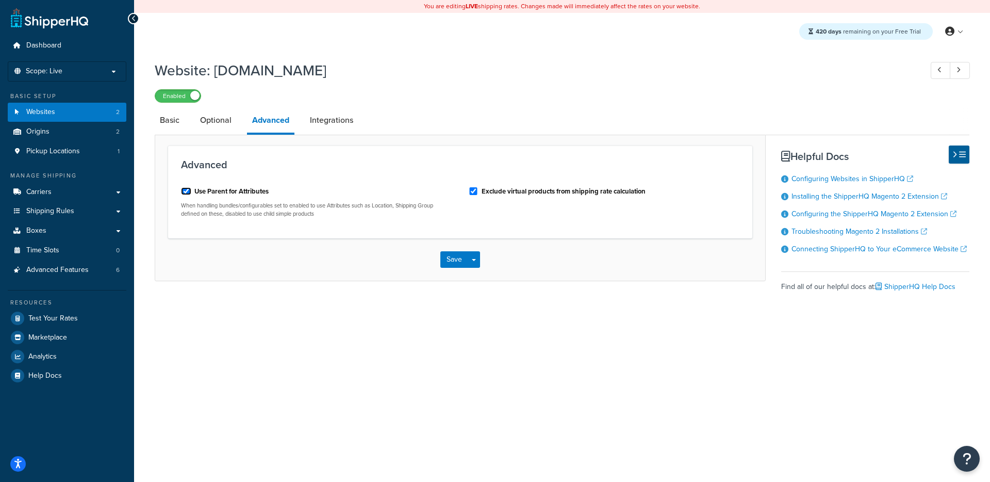
checkbox input "false"
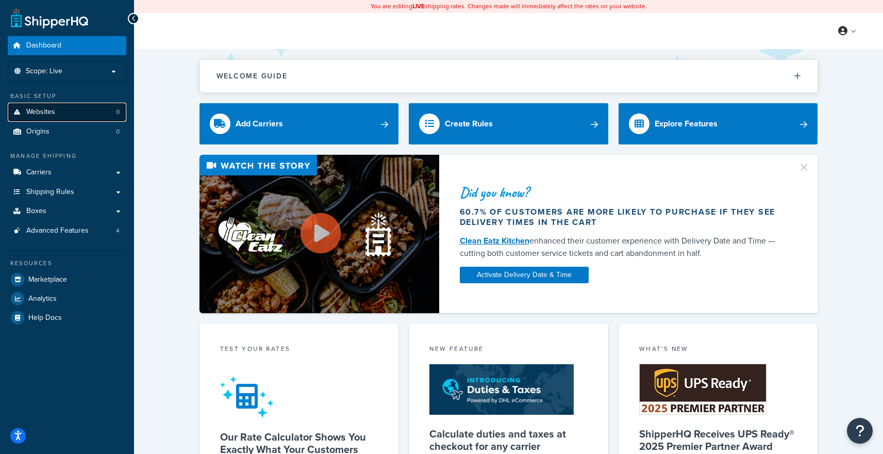
click at [52, 118] on link "Websites 0" at bounding box center [67, 112] width 119 height 19
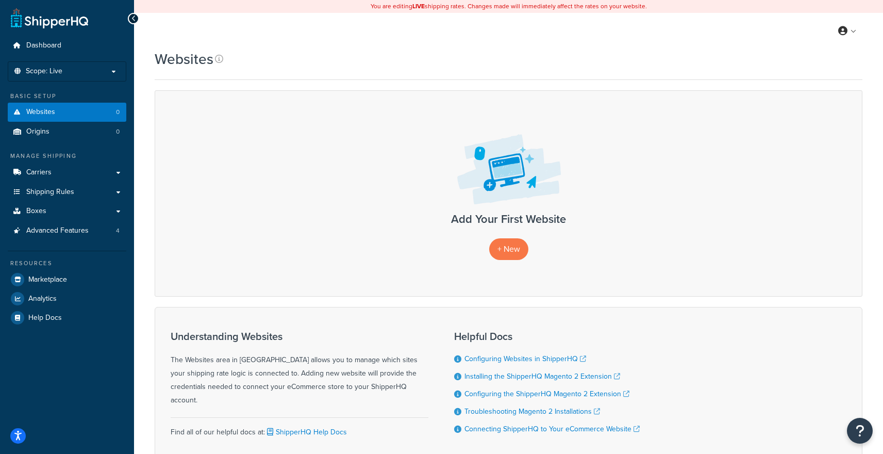
click at [63, 66] on li "Scope: Live Development Integration Test" at bounding box center [67, 71] width 119 height 20
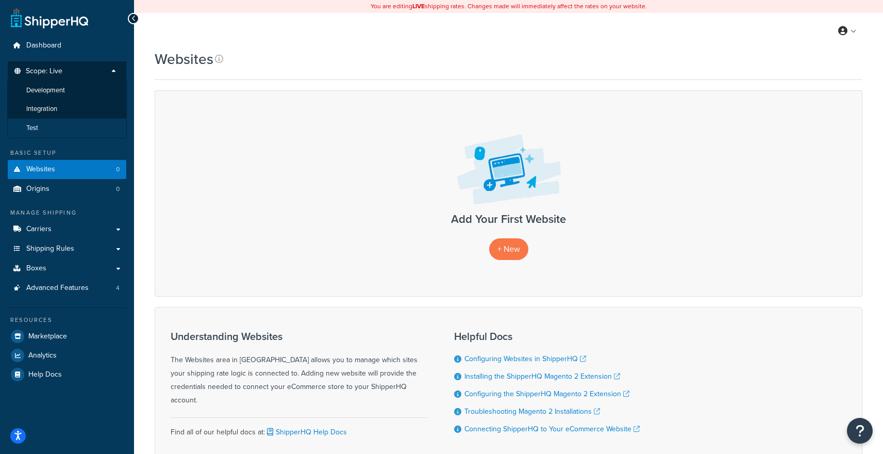
click at [56, 130] on li "Test" at bounding box center [67, 128] width 120 height 19
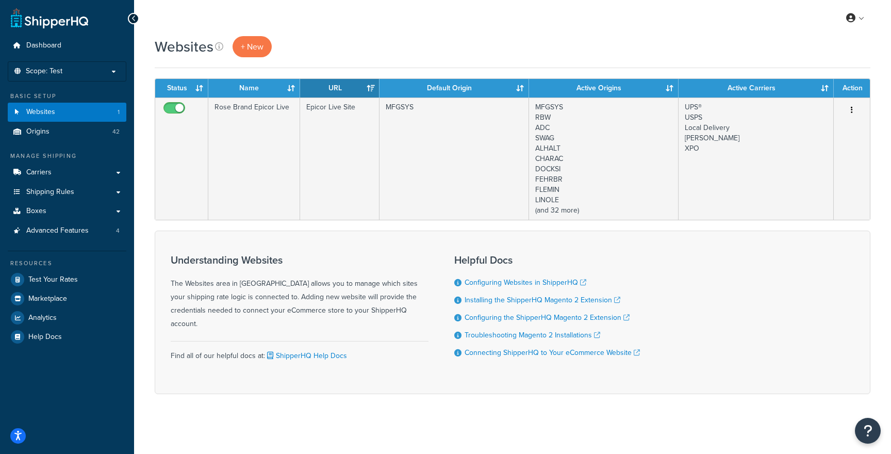
click at [185, 236] on div "Understanding Websites The Websites area in ShipperHQ allows you to manage whic…" at bounding box center [513, 311] width 716 height 163
click at [184, 238] on div "Understanding Websites The Websites area in ShipperHQ allows you to manage whic…" at bounding box center [513, 311] width 716 height 163
drag, startPoint x: 171, startPoint y: 255, endPoint x: 305, endPoint y: 255, distance: 134.1
click at [305, 255] on h3 "Understanding Websites" at bounding box center [300, 259] width 258 height 11
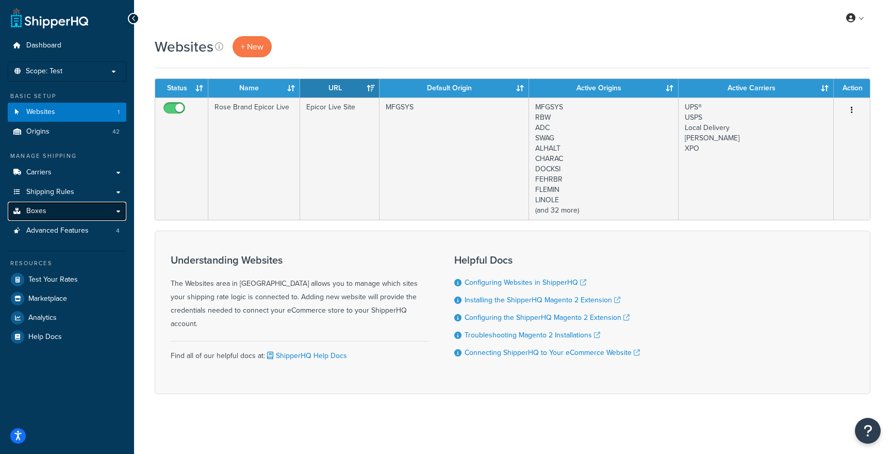
click at [90, 208] on link "Boxes" at bounding box center [67, 211] width 119 height 19
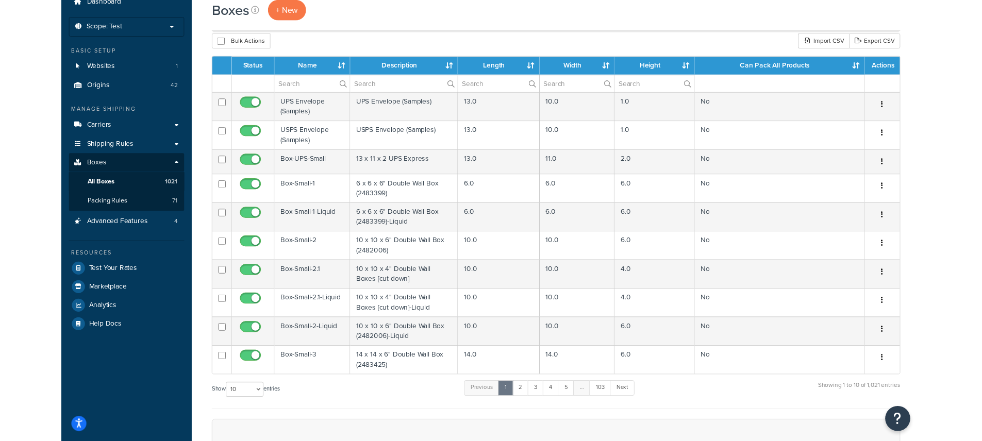
scroll to position [50, 0]
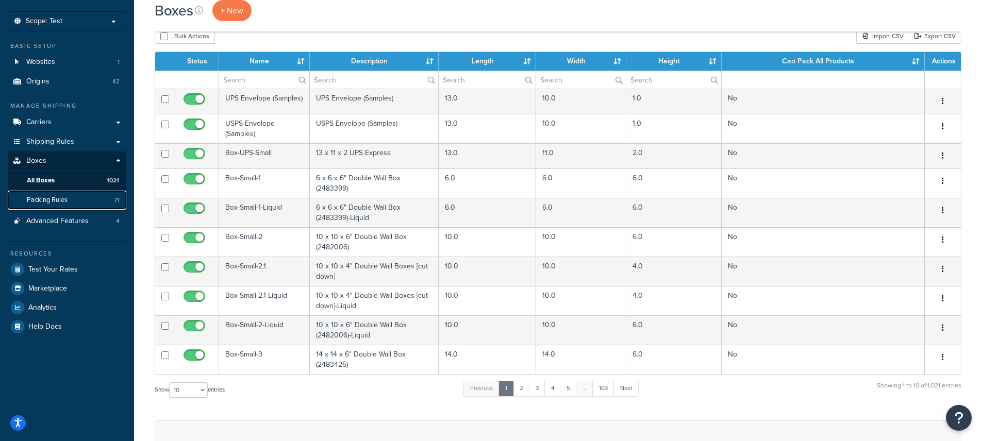
click at [93, 200] on link "Packing Rules 71" at bounding box center [67, 200] width 119 height 19
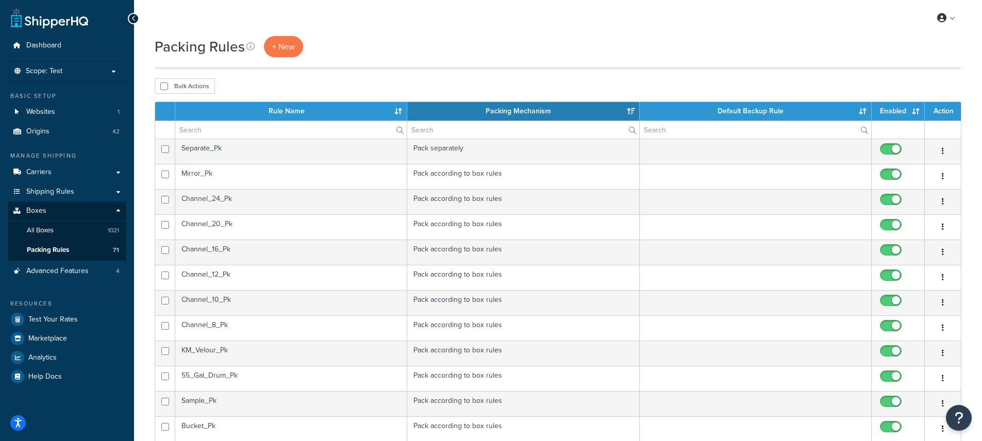
select select "15"
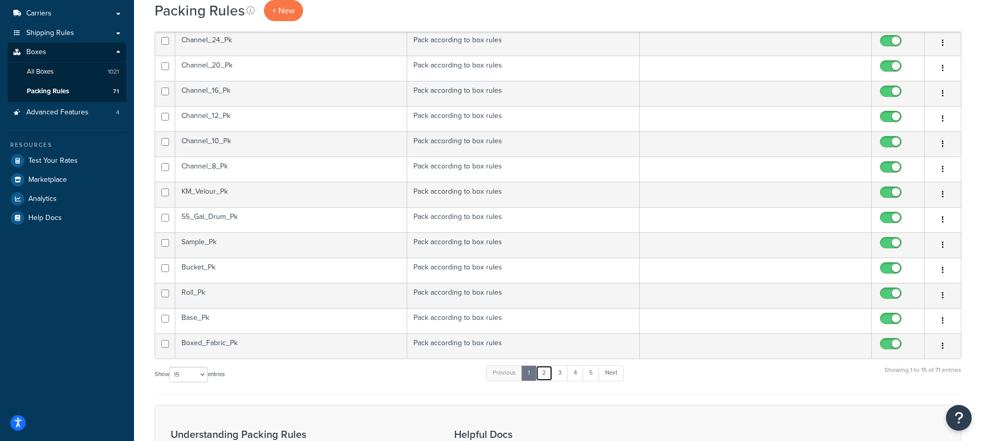
click at [547, 374] on link "2" at bounding box center [544, 373] width 17 height 15
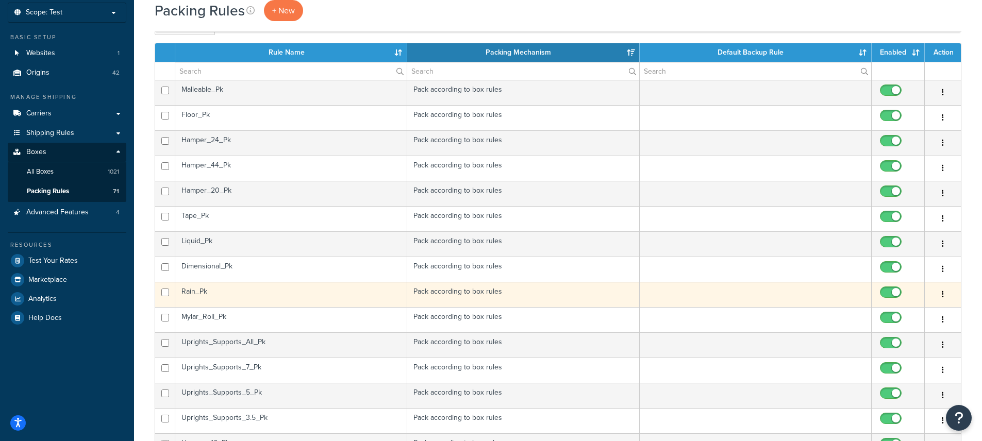
scroll to position [58, 0]
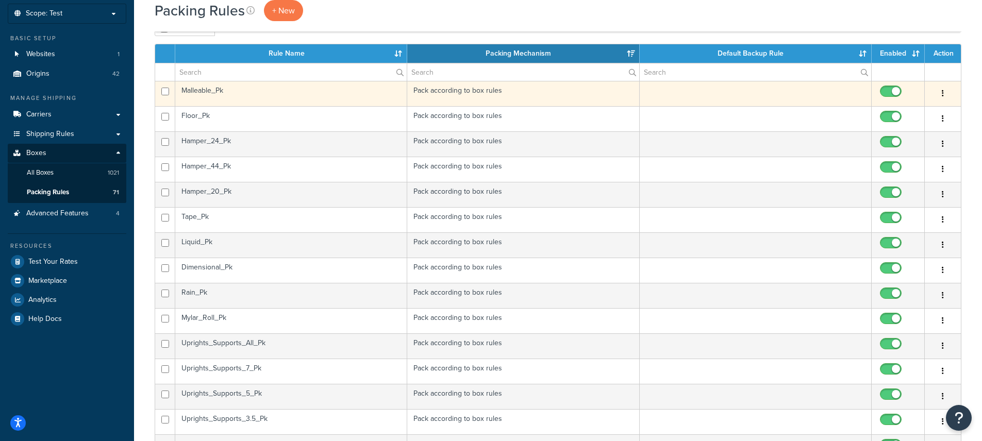
click at [313, 92] on td "Malleable_Pk" at bounding box center [291, 93] width 232 height 25
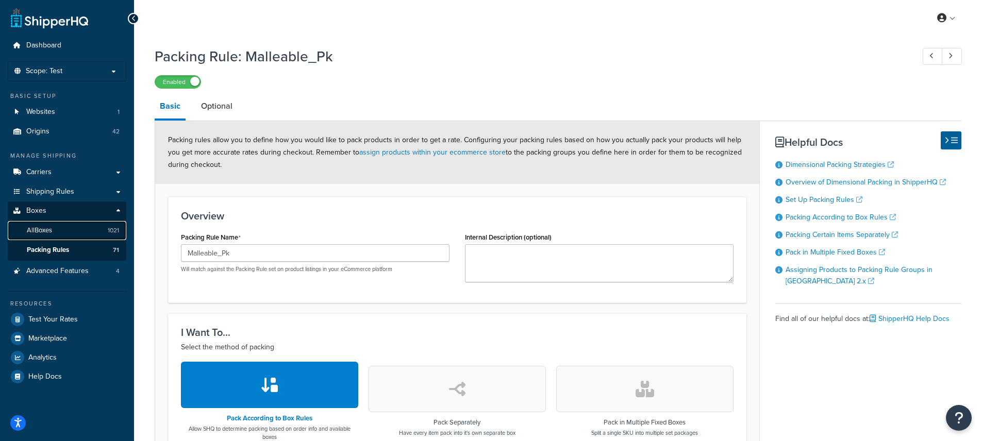
scroll to position [466, 0]
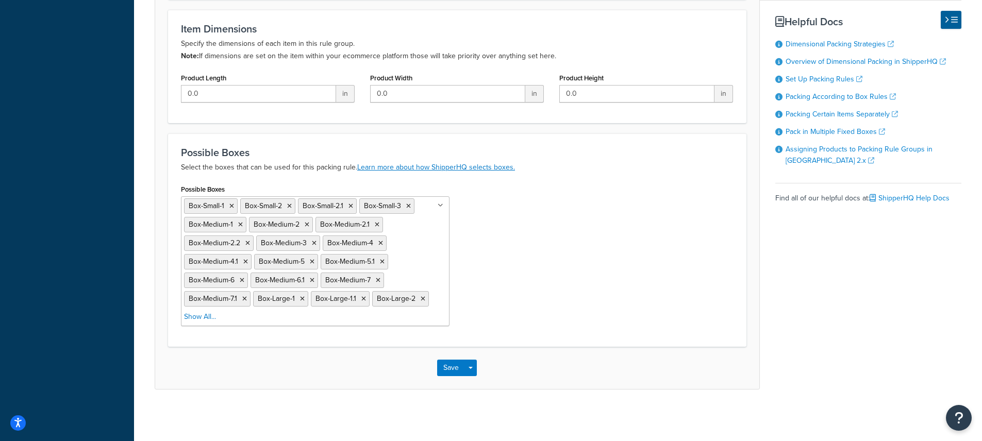
click at [195, 323] on li "Show All..." at bounding box center [200, 317] width 32 height 14
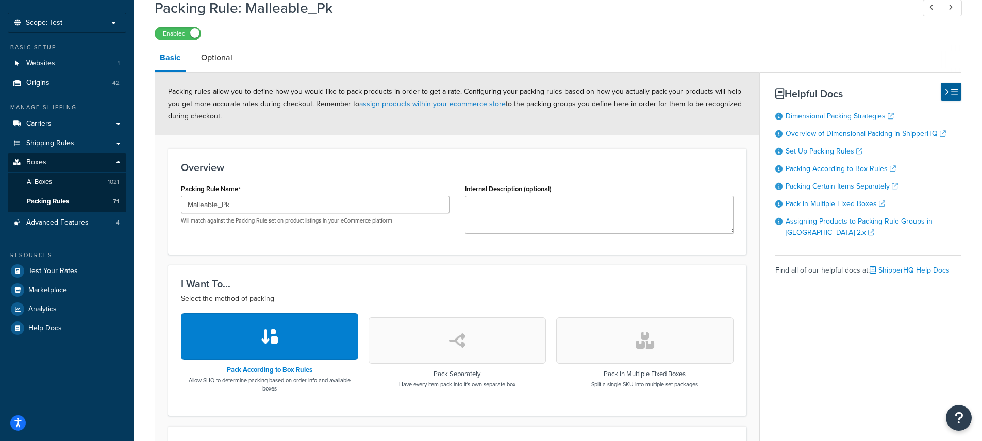
scroll to position [0, 0]
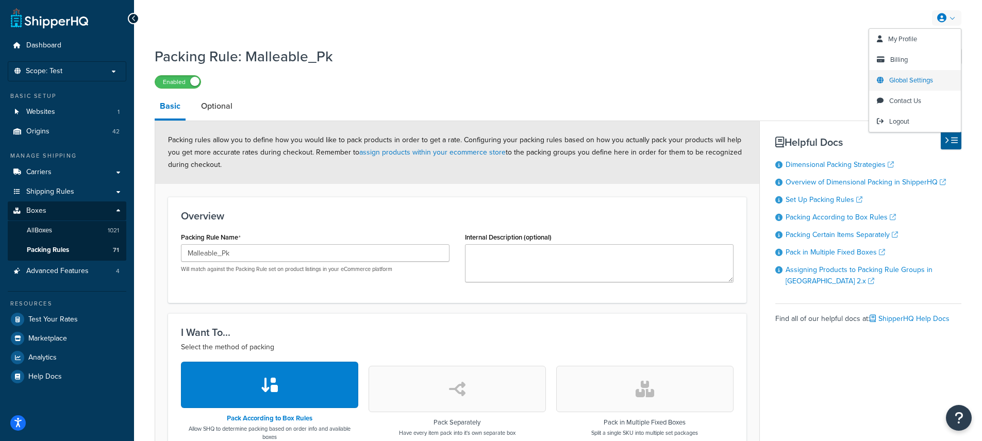
click at [905, 76] on span "Global Settings" at bounding box center [911, 80] width 44 height 10
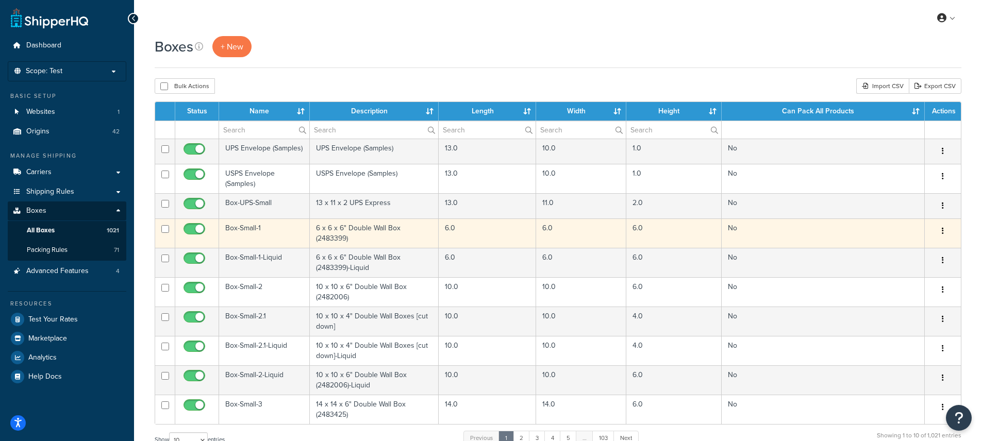
scroll to position [262, 0]
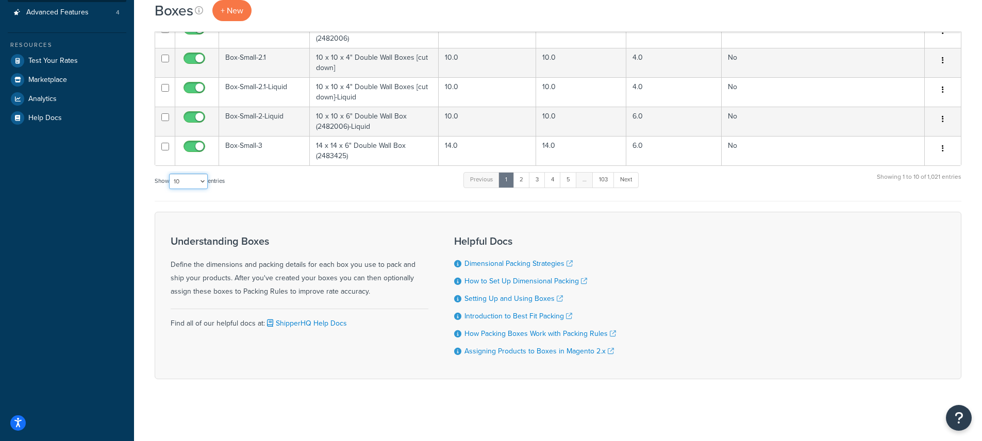
click at [191, 176] on select "10 15 25 50 100 1000" at bounding box center [188, 181] width 39 height 15
select select "100"
click at [170, 174] on select "10 15 25 50 100 1000" at bounding box center [188, 181] width 39 height 15
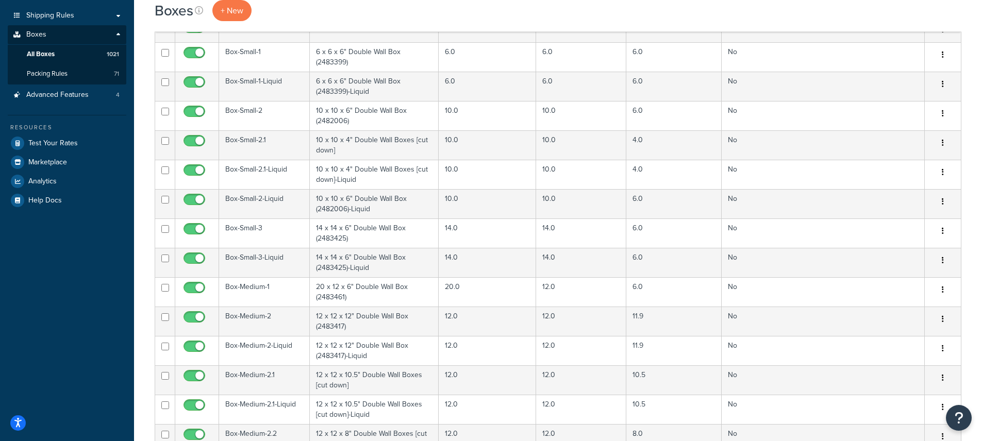
scroll to position [0, 0]
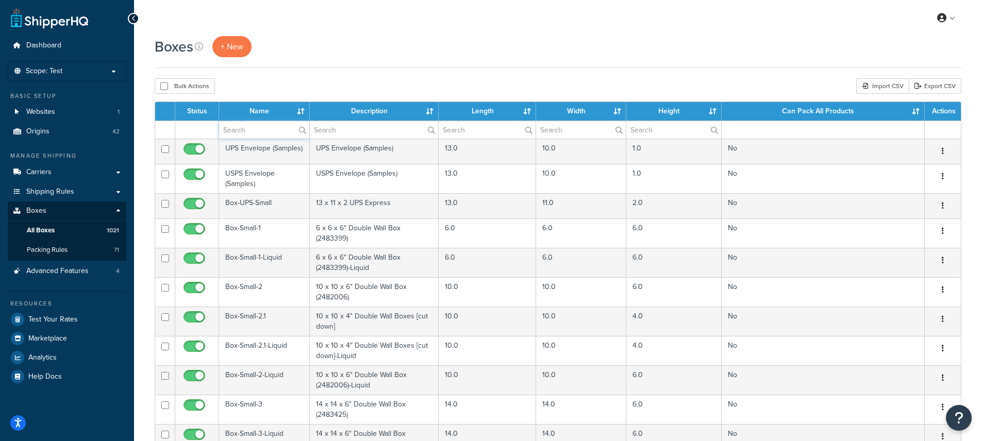
click at [268, 129] on input "text" at bounding box center [264, 130] width 90 height 18
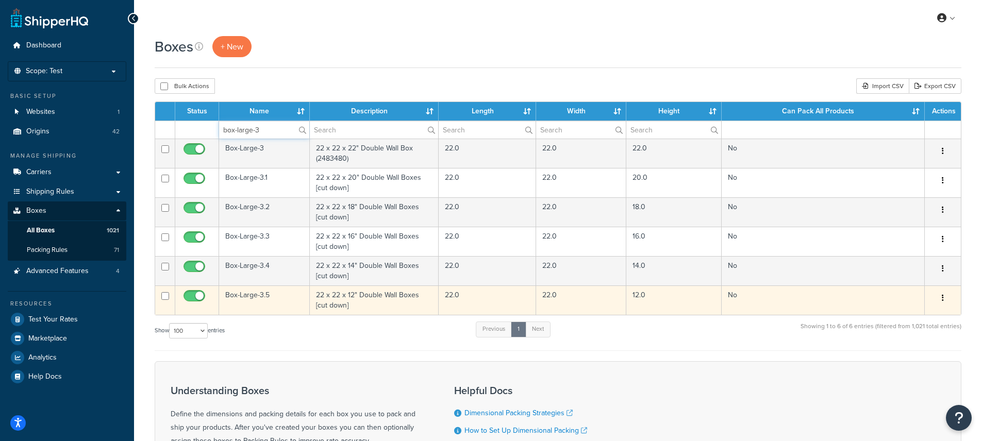
type input "box-large-3"
click at [942, 299] on icon "button" at bounding box center [943, 297] width 2 height 7
click at [905, 314] on link "Edit" at bounding box center [908, 317] width 81 height 21
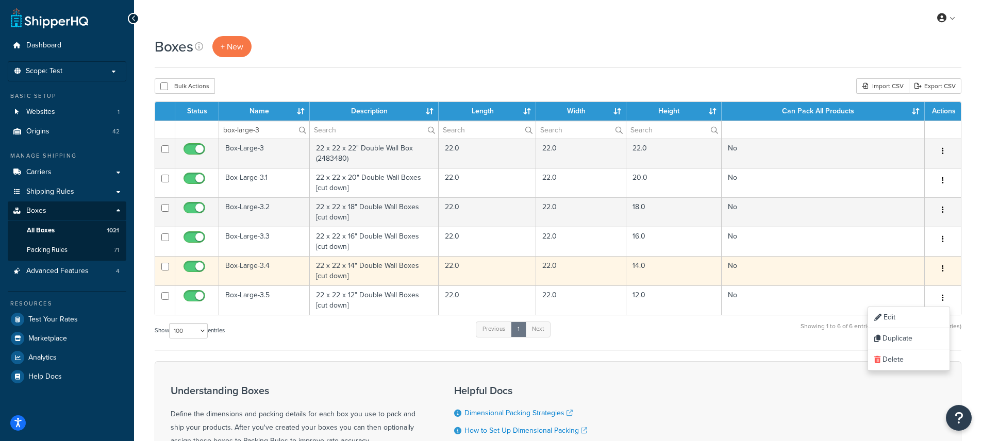
click at [942, 270] on icon "button" at bounding box center [943, 268] width 2 height 7
click at [917, 285] on link "Edit" at bounding box center [908, 288] width 81 height 21
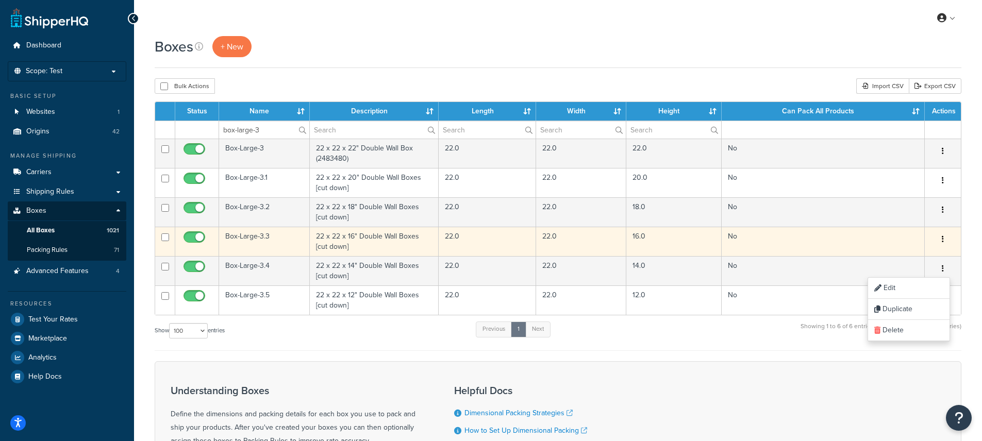
click at [944, 237] on button "button" at bounding box center [943, 240] width 14 height 17
click at [912, 256] on link "Edit" at bounding box center [908, 259] width 81 height 21
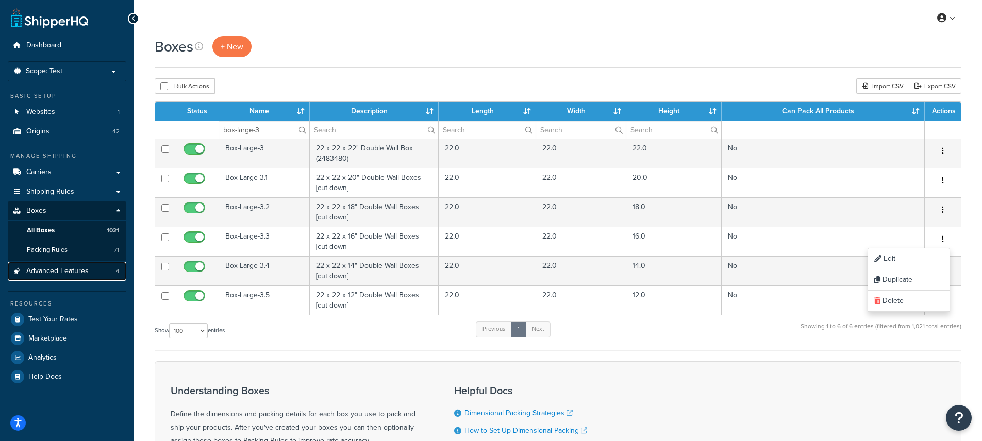
click at [86, 269] on span "Advanced Features" at bounding box center [57, 271] width 62 height 9
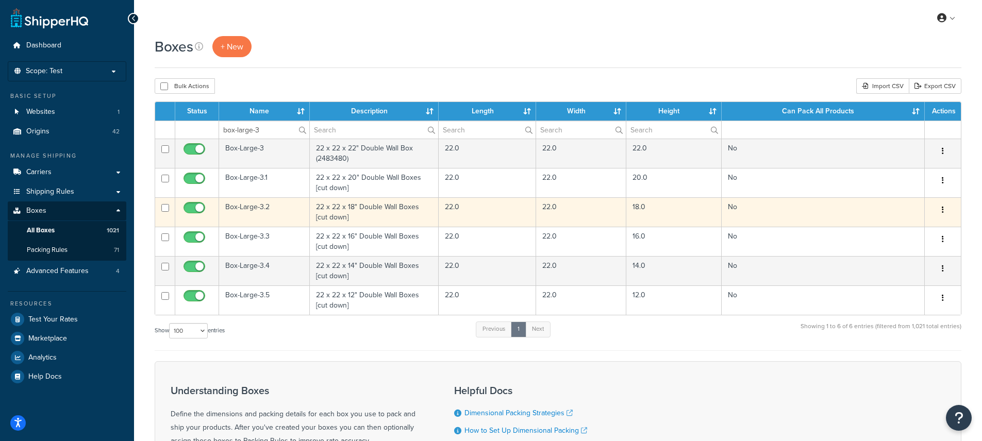
click at [946, 210] on button "button" at bounding box center [943, 210] width 14 height 17
click at [911, 231] on link "Edit" at bounding box center [908, 229] width 81 height 21
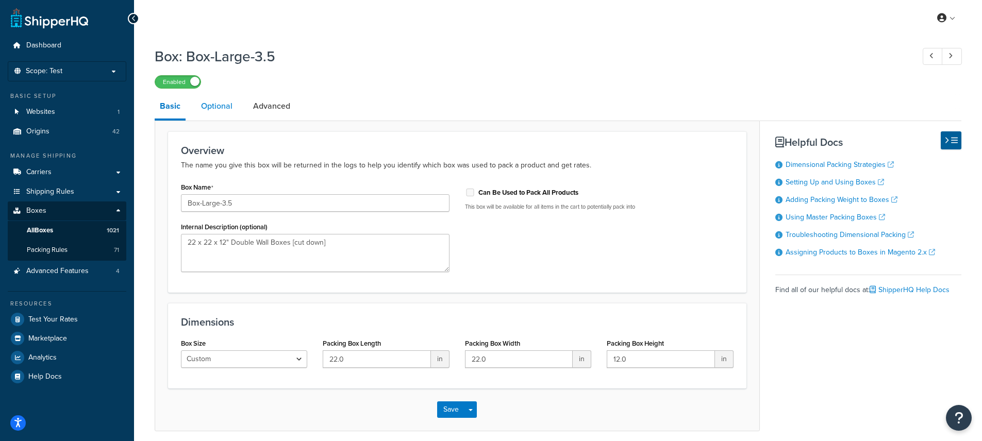
click at [229, 104] on link "Optional" at bounding box center [217, 106] width 42 height 25
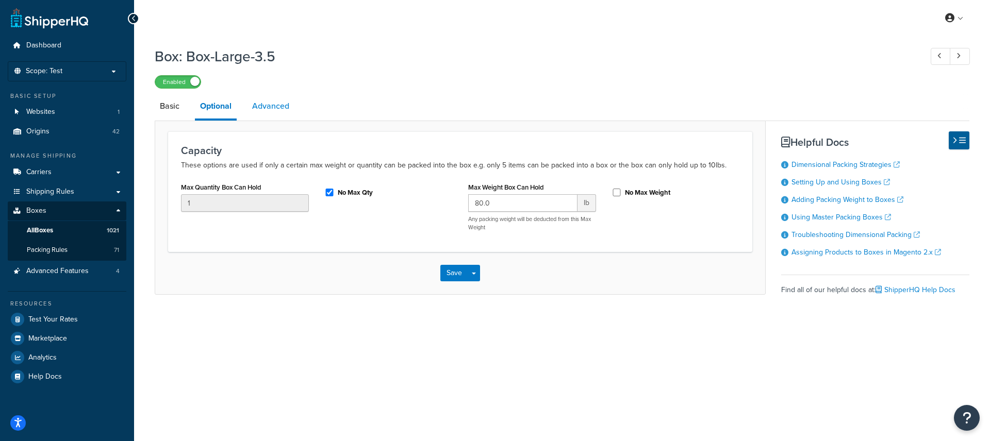
click at [268, 111] on link "Advanced" at bounding box center [270, 106] width 47 height 25
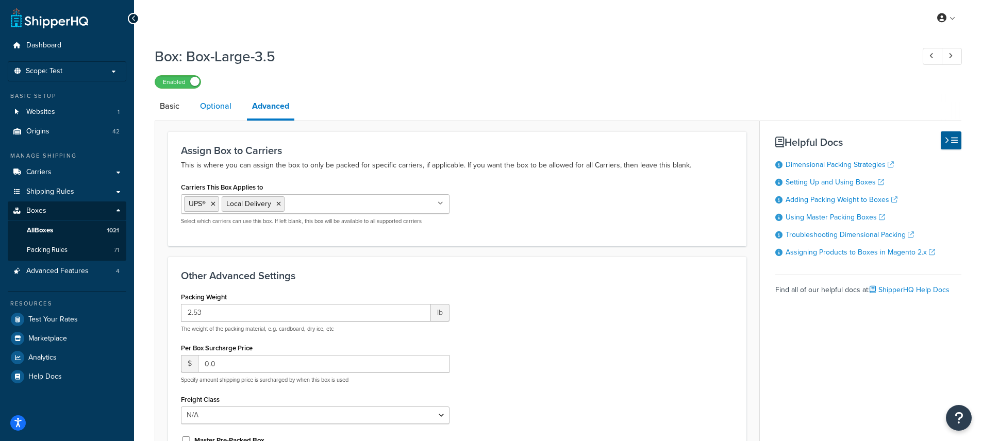
click at [230, 110] on link "Optional" at bounding box center [216, 106] width 42 height 25
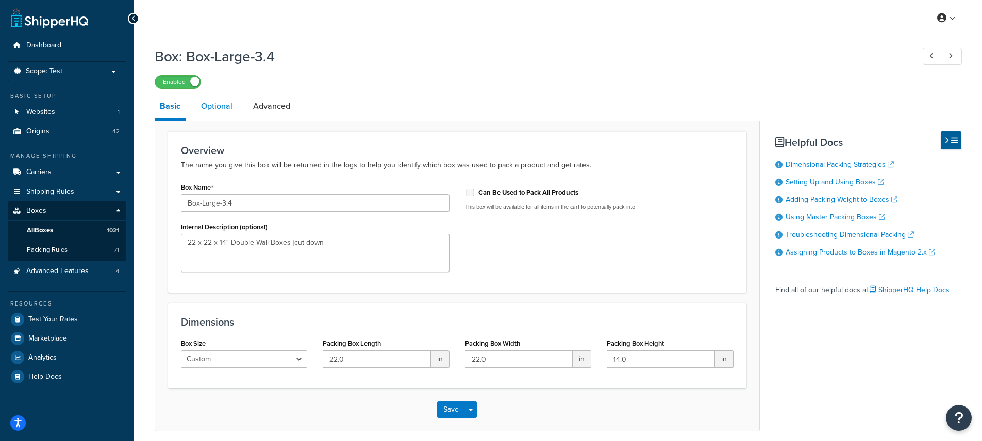
click at [218, 115] on link "Optional" at bounding box center [217, 106] width 42 height 25
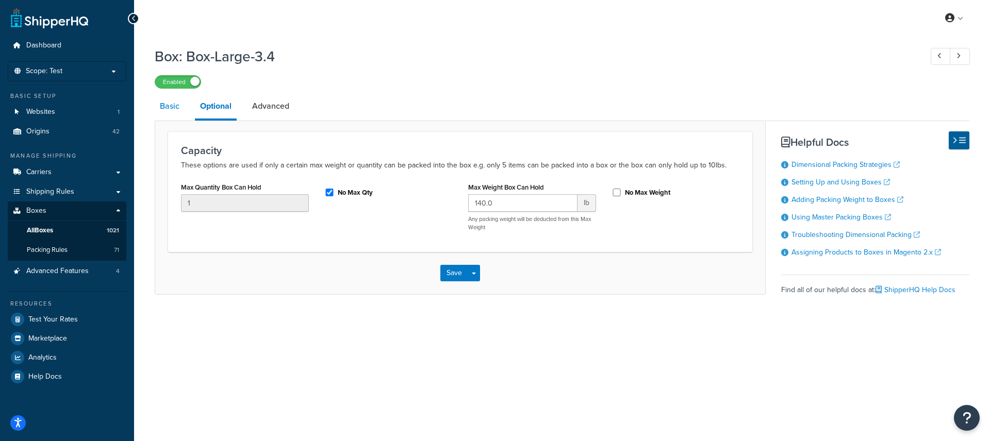
click at [177, 112] on link "Basic" at bounding box center [170, 106] width 30 height 25
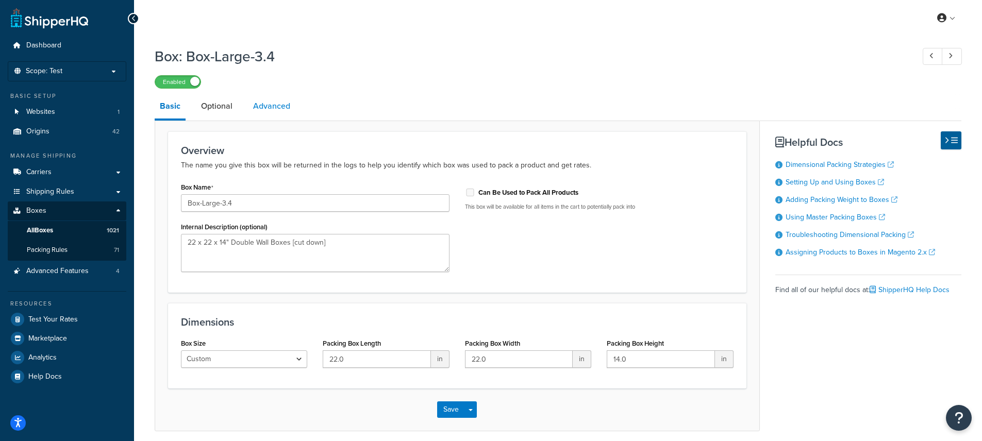
click at [276, 106] on link "Advanced" at bounding box center [271, 106] width 47 height 25
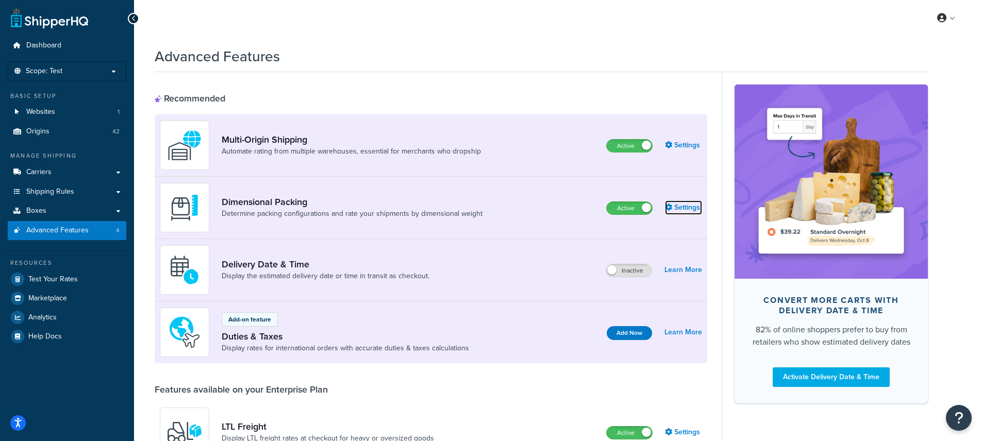
click at [687, 205] on link "Settings" at bounding box center [683, 208] width 37 height 14
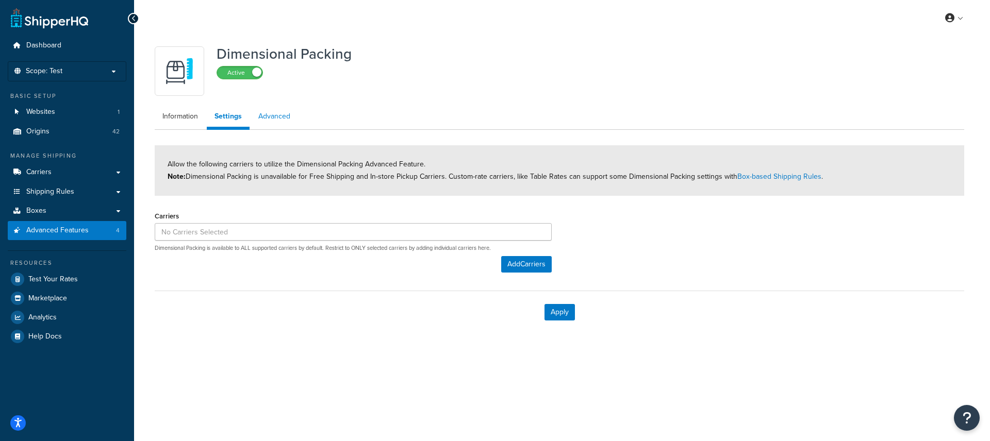
click at [281, 122] on link "Advanced" at bounding box center [274, 116] width 47 height 21
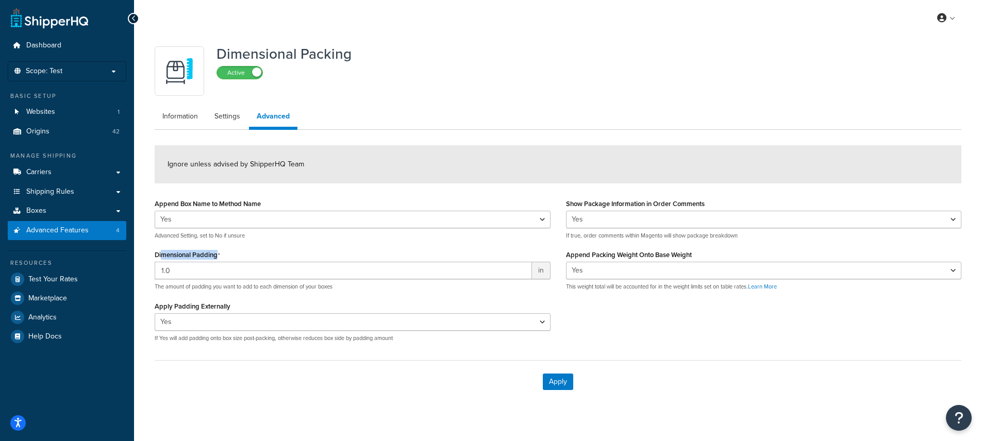
drag, startPoint x: 162, startPoint y: 255, endPoint x: 241, endPoint y: 253, distance: 78.9
click at [241, 253] on div "Dimensional Padding 1.0 in The amount of padding you want to add to each dimens…" at bounding box center [353, 269] width 396 height 43
drag, startPoint x: 163, startPoint y: 305, endPoint x: 243, endPoint y: 306, distance: 79.9
click at [243, 306] on div "Apply Padding Externally Yes No If Yes will add padding onto box size post-pack…" at bounding box center [353, 320] width 396 height 43
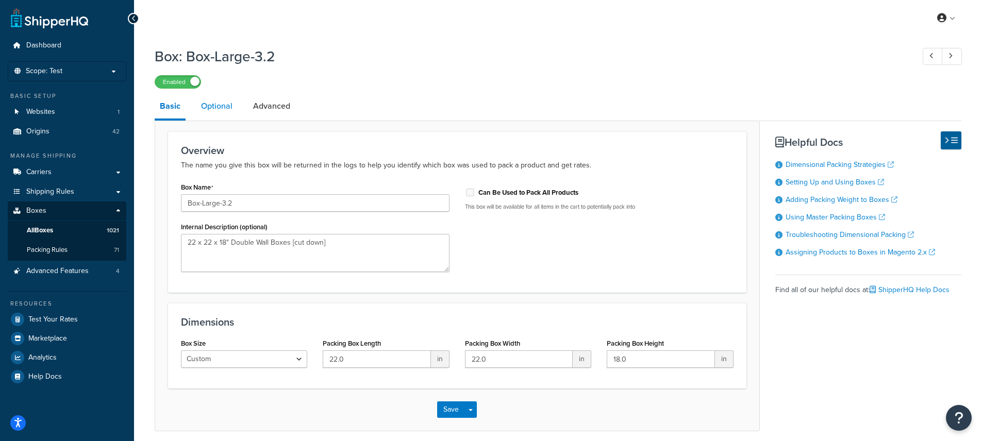
click at [202, 106] on link "Optional" at bounding box center [217, 106] width 42 height 25
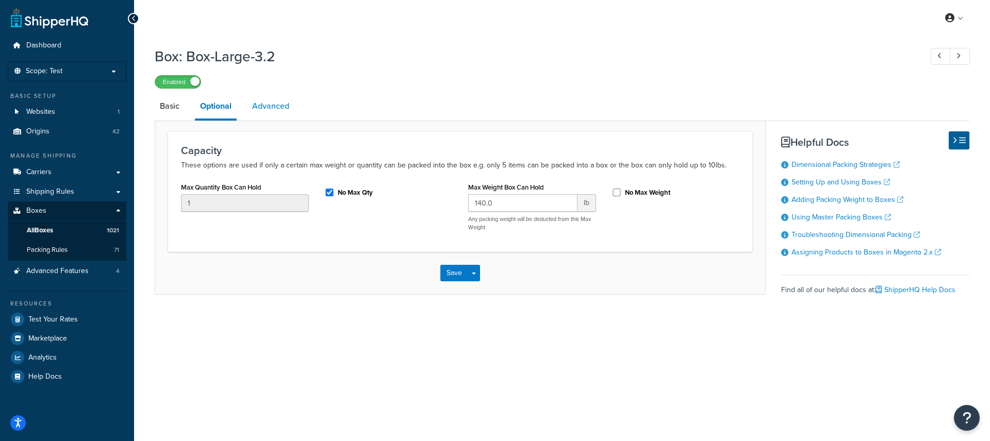
click at [267, 104] on link "Advanced" at bounding box center [270, 106] width 47 height 25
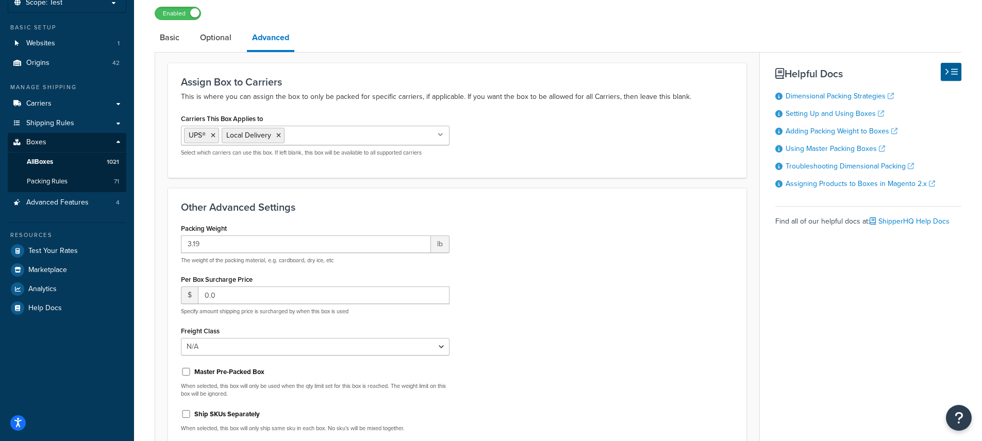
scroll to position [69, 0]
click at [230, 39] on link "Optional" at bounding box center [216, 37] width 42 height 25
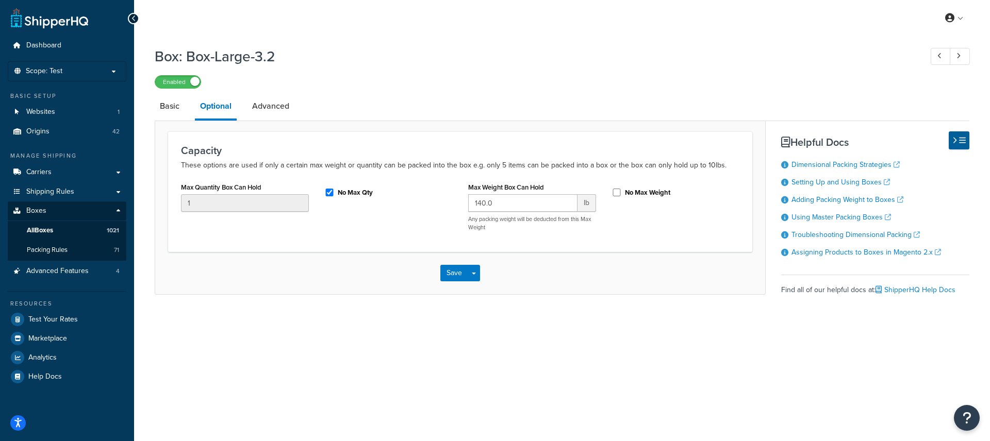
drag, startPoint x: 469, startPoint y: 194, endPoint x: 523, endPoint y: 194, distance: 54.1
click at [523, 194] on div "Max Weight Box Can Hold 140.0 lb Any packing weight will be deducted from this …" at bounding box center [532, 206] width 128 height 52
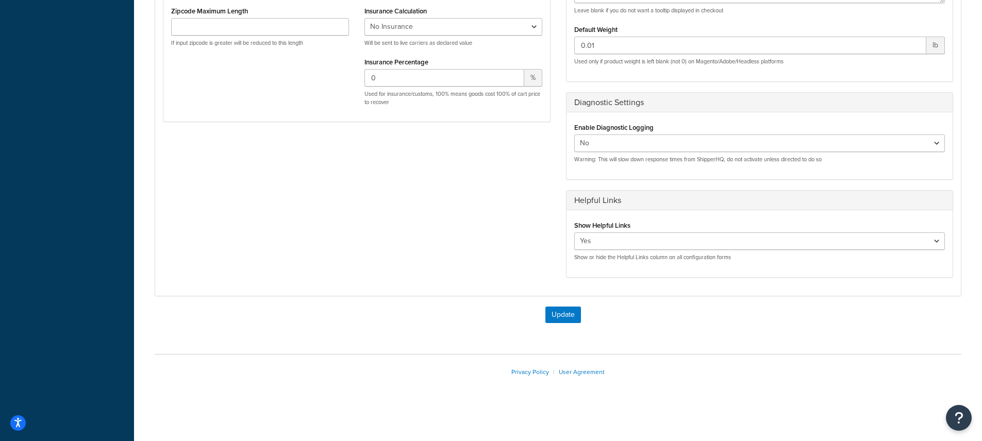
scroll to position [331, 0]
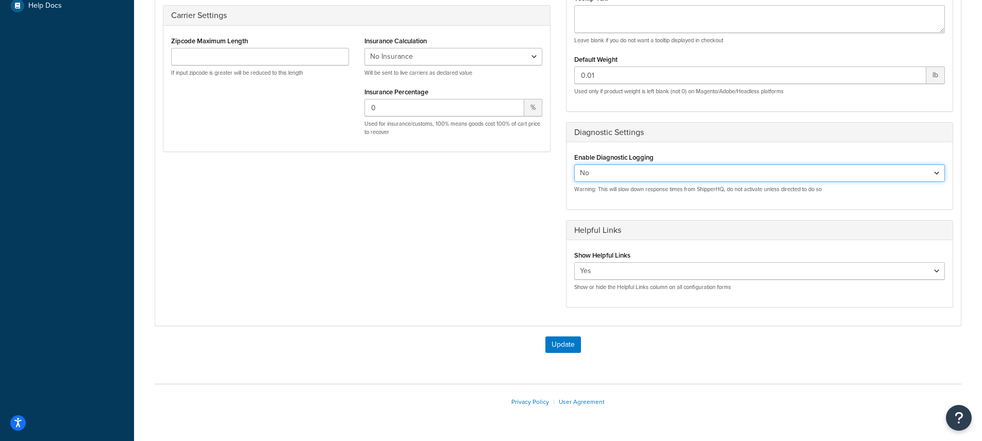
click at [629, 175] on select "Yes No" at bounding box center [759, 173] width 371 height 18
click at [574, 164] on select "Yes No" at bounding box center [759, 173] width 371 height 18
click at [604, 172] on select "Yes No" at bounding box center [759, 173] width 371 height 18
select select "true"
click at [574, 164] on select "Yes No" at bounding box center [759, 173] width 371 height 18
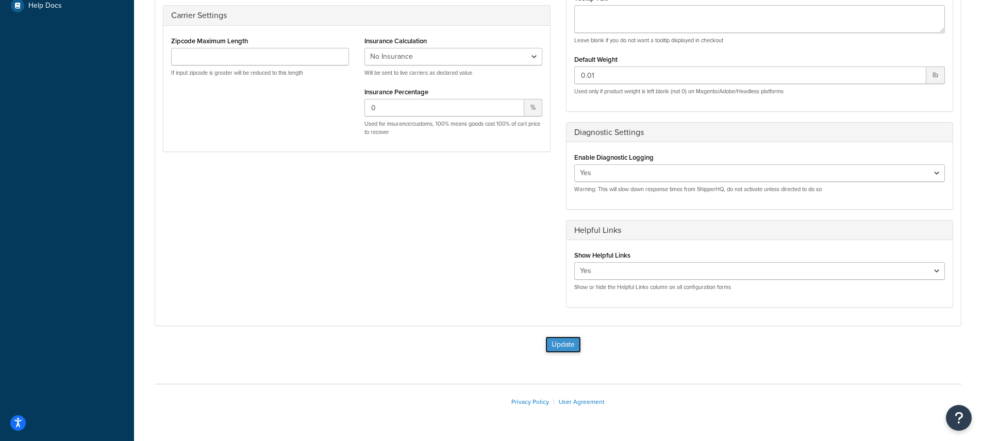
click at [562, 348] on button "Update" at bounding box center [564, 345] width 36 height 17
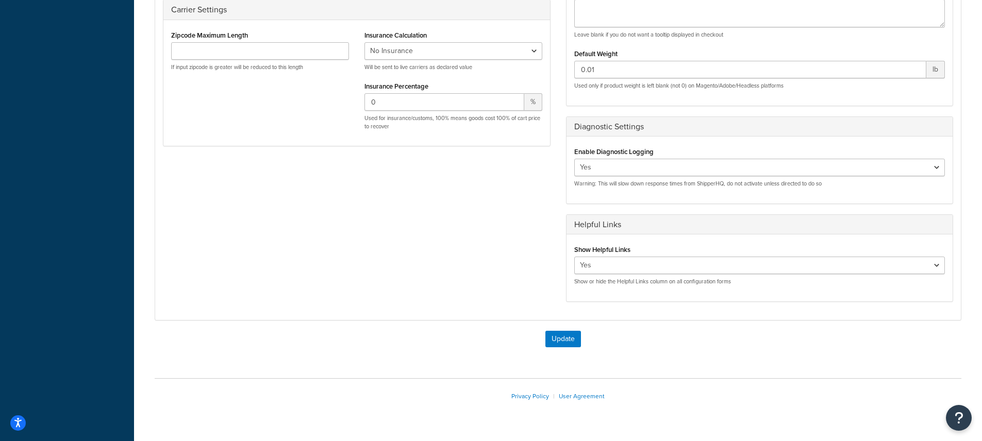
scroll to position [388, 0]
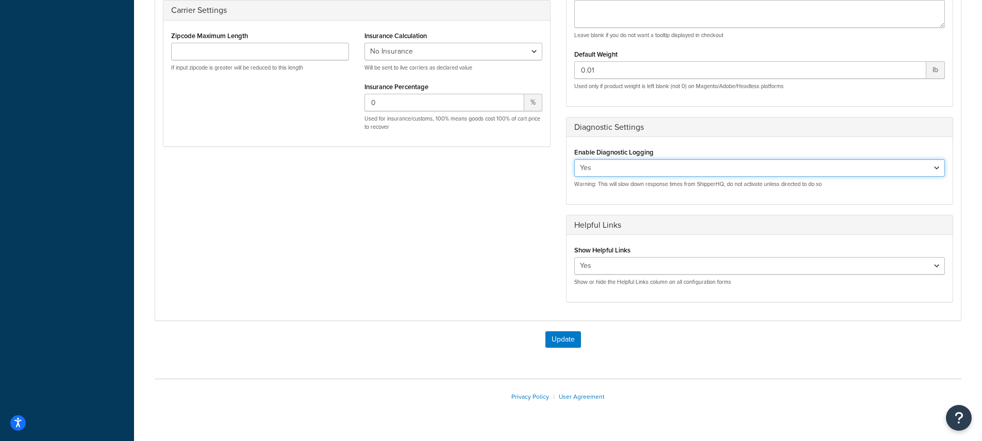
click at [683, 171] on select "Yes No" at bounding box center [759, 168] width 371 height 18
select select "false"
click at [574, 159] on select "Yes No" at bounding box center [759, 168] width 371 height 18
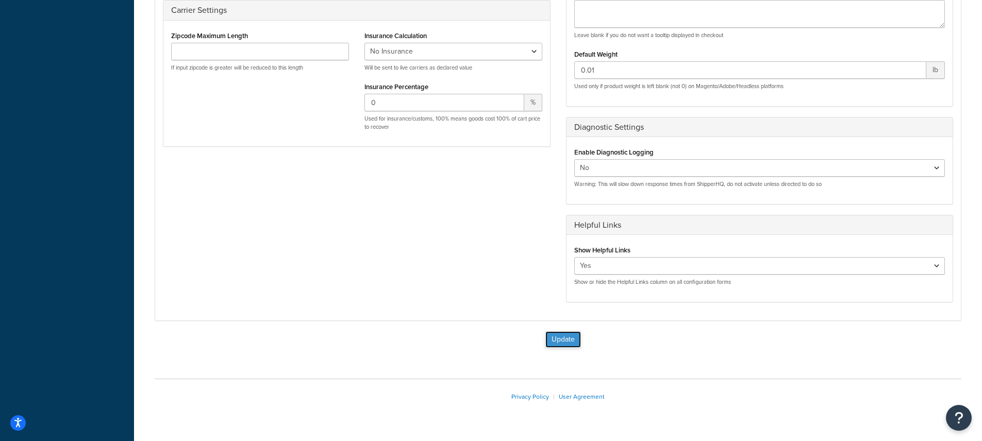
click at [557, 343] on button "Update" at bounding box center [564, 340] width 36 height 17
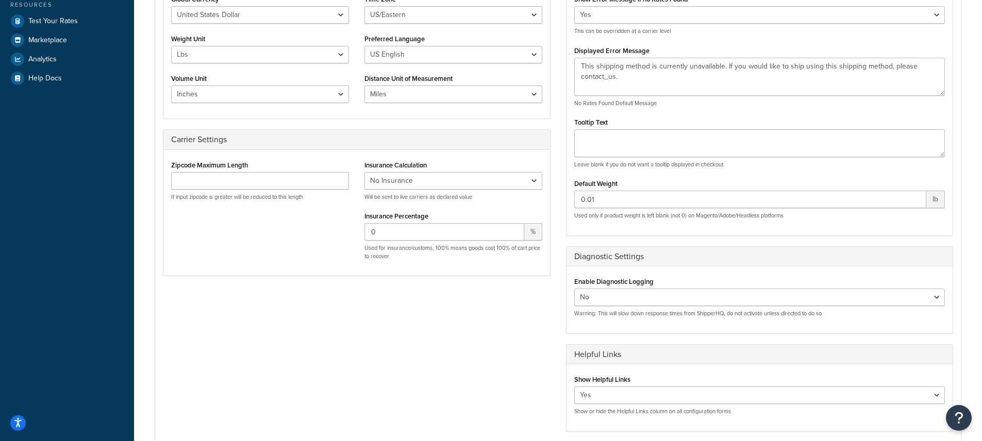
scroll to position [299, 0]
